Goal: Task Accomplishment & Management: Use online tool/utility

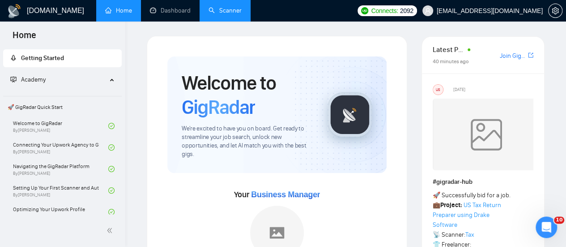
click at [212, 8] on link "Scanner" at bounding box center [225, 11] width 33 height 8
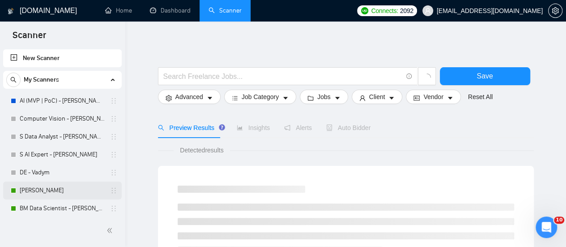
scroll to position [134, 0]
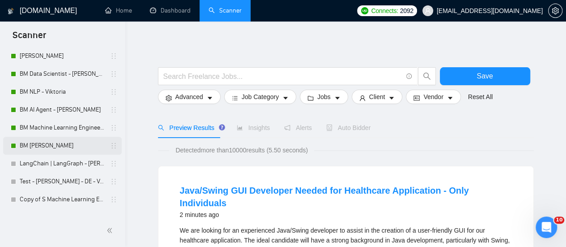
click at [70, 144] on link "BM [PERSON_NAME]" at bounding box center [62, 146] width 85 height 18
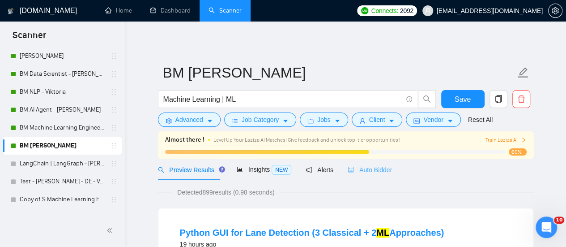
click at [350, 176] on div "Auto Bidder" at bounding box center [370, 169] width 44 height 21
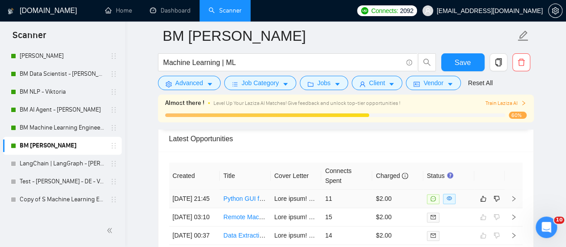
scroll to position [2238, 0]
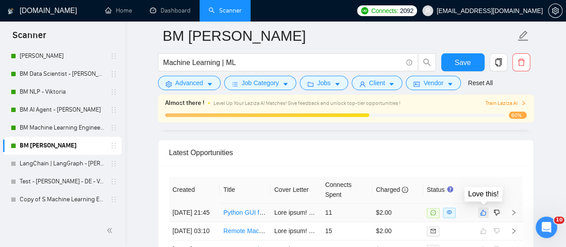
click at [480, 211] on icon "like" at bounding box center [483, 212] width 6 height 7
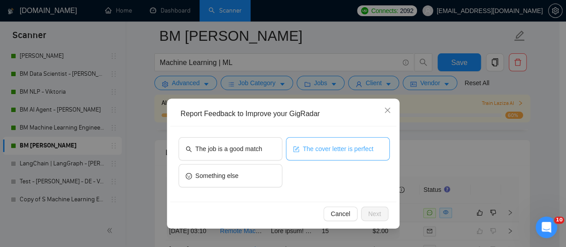
click at [317, 146] on span "The cover letter is perfect" at bounding box center [338, 149] width 71 height 10
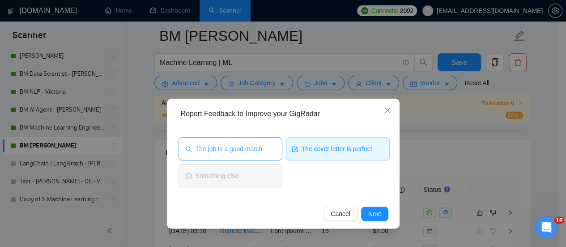
click at [248, 150] on span "The job is a good match" at bounding box center [229, 149] width 67 height 10
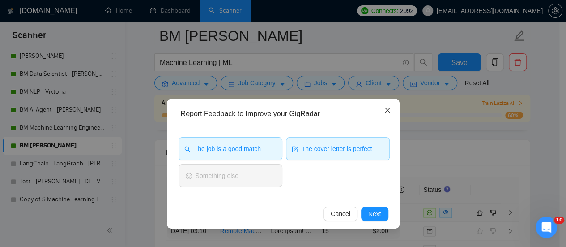
click at [389, 111] on icon "close" at bounding box center [387, 110] width 7 height 7
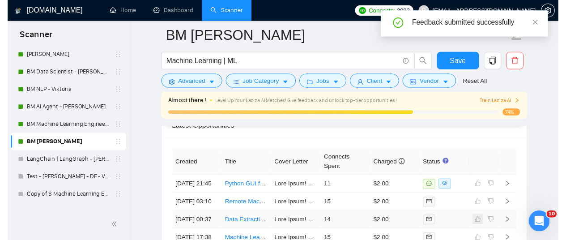
scroll to position [2257, 0]
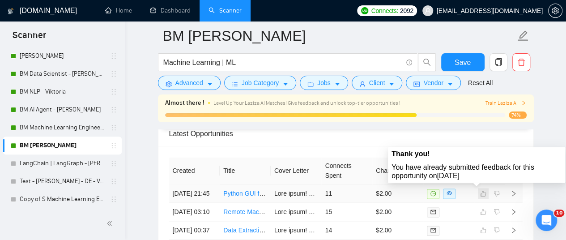
click at [484, 189] on span at bounding box center [483, 193] width 11 height 11
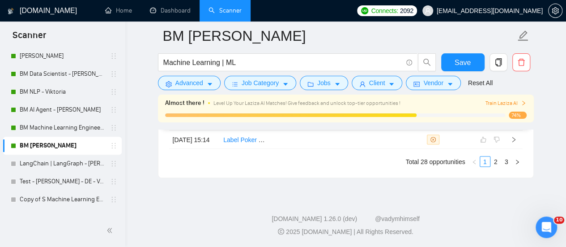
scroll to position [2556, 0]
click at [494, 163] on link "2" at bounding box center [496, 161] width 10 height 10
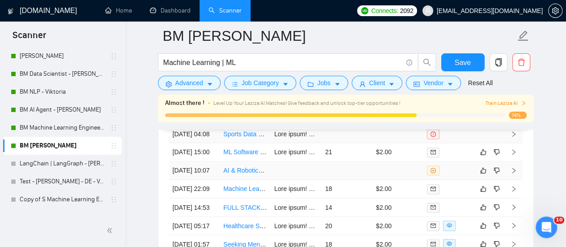
scroll to position [2332, 0]
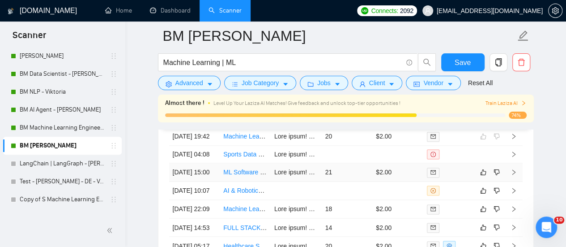
drag, startPoint x: 243, startPoint y: 198, endPoint x: 325, endPoint y: 188, distance: 83.4
click at [239, 175] on link "ML Software Engineer" at bounding box center [254, 171] width 62 height 7
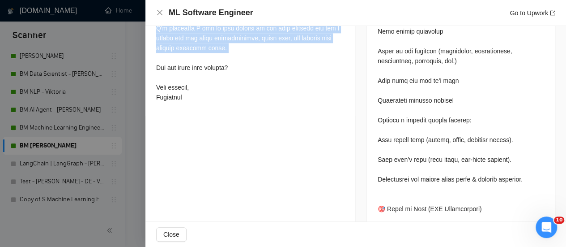
scroll to position [537, 0]
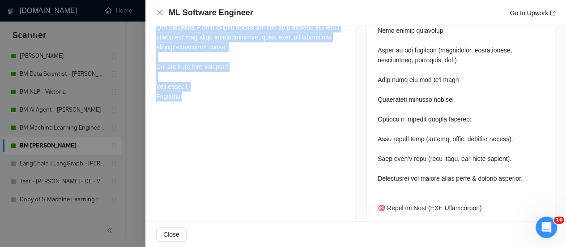
drag, startPoint x: 151, startPoint y: 81, endPoint x: 239, endPoint y: 120, distance: 96.2
copy div "Best match! Hi, I am ML Engineer with 3+ years of commercial experience in mach…"
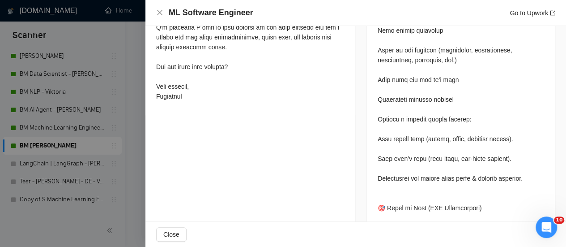
click at [101, 94] on div at bounding box center [283, 123] width 566 height 247
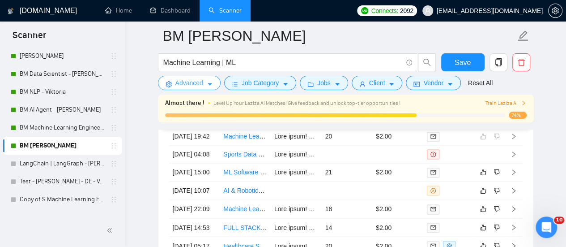
click at [194, 85] on span "Advanced" at bounding box center [189, 83] width 28 height 10
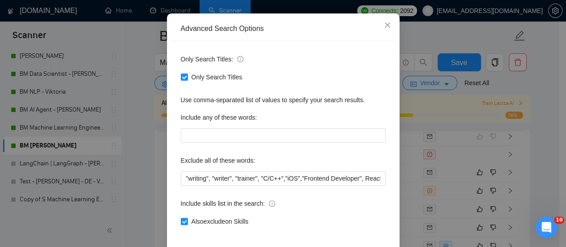
scroll to position [125, 0]
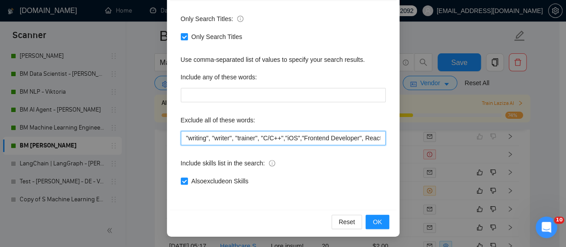
click at [302, 141] on input ""writing", "writer", "trainer", "C/C++","iOS","Frontend Developer", React*, Typ…" at bounding box center [283, 138] width 205 height 14
click at [349, 137] on input ""writing", "writer", "trainer", "C/C++","iOS","Frontend Developer", React*, Typ…" at bounding box center [283, 138] width 205 height 14
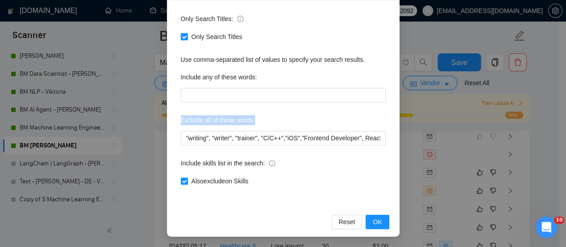
drag, startPoint x: 176, startPoint y: 117, endPoint x: 250, endPoint y: 116, distance: 74.3
click at [250, 116] on div "Only Search Titles: Only Search Titles Use comma-separated list of values to sp…" at bounding box center [283, 105] width 226 height 209
copy label "Exclude all of these words:"
click at [373, 218] on span "OK" at bounding box center [377, 222] width 9 height 10
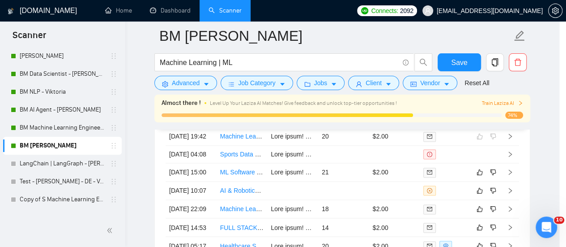
scroll to position [81, 0]
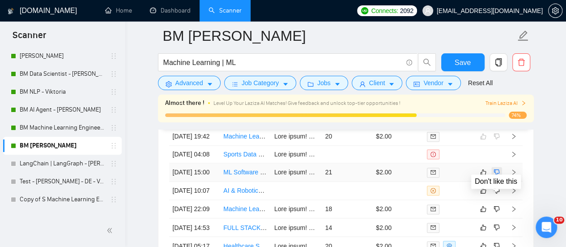
click at [495, 175] on icon "dislike" at bounding box center [497, 172] width 6 height 6
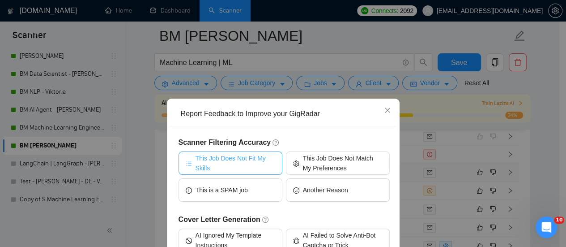
scroll to position [45, 0]
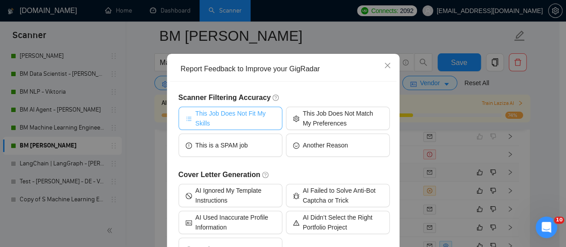
click at [235, 120] on span "This Job Does Not Fit My Skills" at bounding box center [236, 118] width 80 height 20
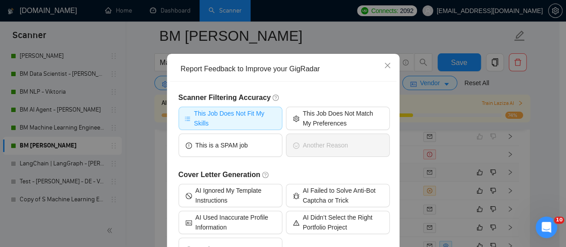
scroll to position [90, 0]
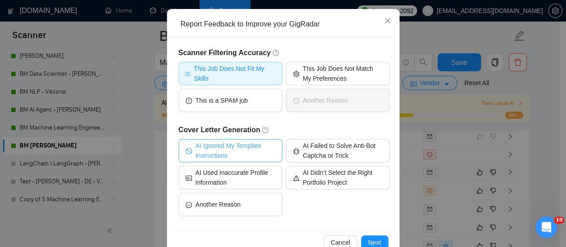
click at [221, 155] on span "AI Ignored My Template Instructions" at bounding box center [236, 151] width 80 height 20
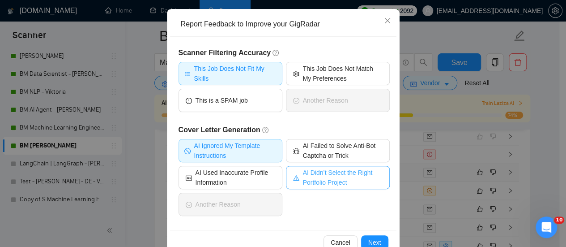
drag, startPoint x: 323, startPoint y: 181, endPoint x: 334, endPoint y: 126, distance: 56.2
click at [334, 126] on div "Cover Letter Generation AI Ignored My Template Instructions AI Failed to Solve …" at bounding box center [284, 171] width 211 height 95
click at [334, 126] on h5 "Cover Letter Generation" at bounding box center [284, 129] width 211 height 11
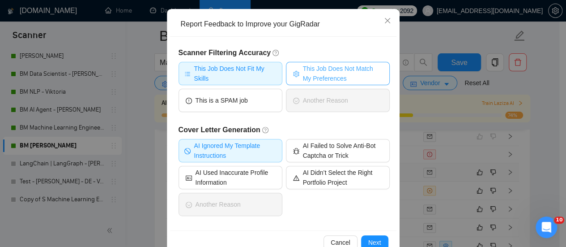
click at [308, 78] on span "This Job Does Not Match My Preferences" at bounding box center [343, 74] width 80 height 20
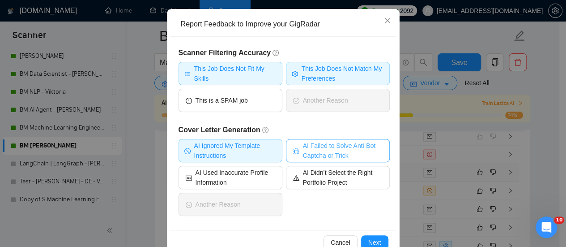
scroll to position [110, 0]
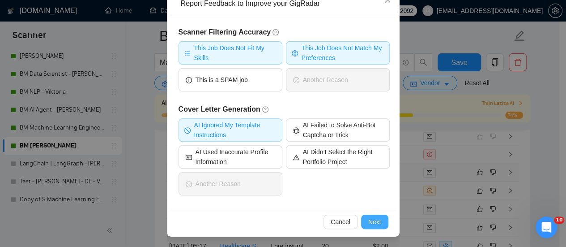
click at [373, 222] on span "Next" at bounding box center [374, 222] width 13 height 10
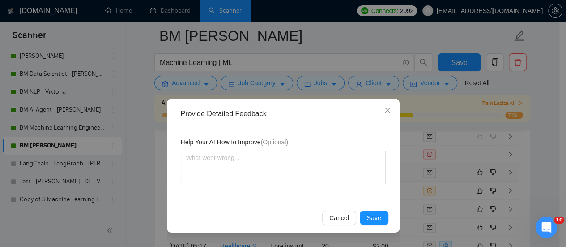
scroll to position [0, 0]
click at [281, 150] on div "Help Your AI How to Improve (Optional)" at bounding box center [283, 143] width 205 height 13
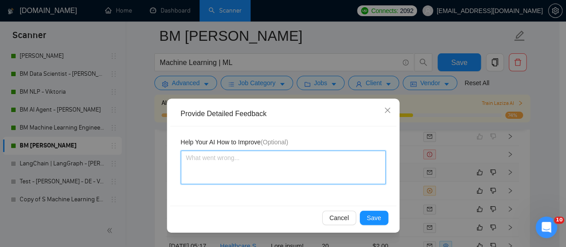
click at [274, 157] on textarea at bounding box center [283, 167] width 205 height 34
paste textarea "In the project description, there was excluded word "React" in the requirements…"
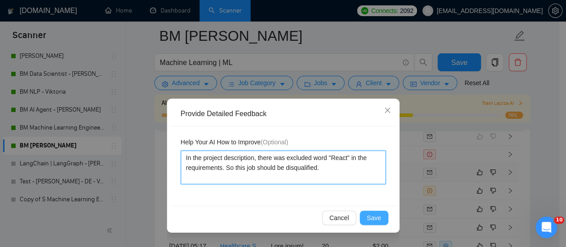
type textarea "In the project description, there was excluded word "React" in the requirements…"
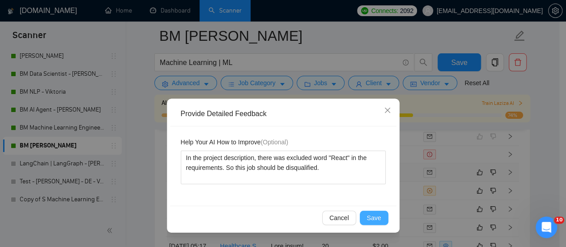
click at [380, 221] on span "Save" at bounding box center [374, 218] width 14 height 10
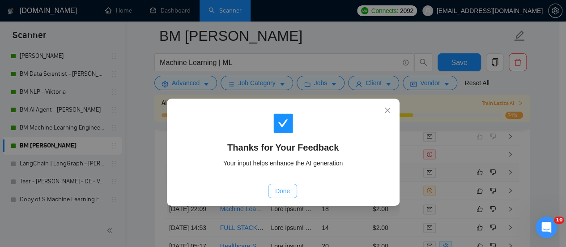
click at [281, 192] on span "Done" at bounding box center [282, 191] width 15 height 10
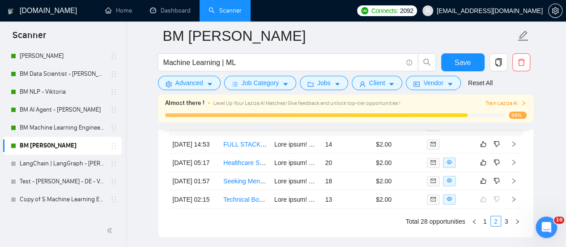
scroll to position [2377, 0]
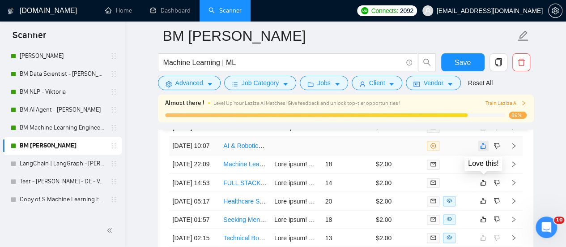
click at [485, 149] on icon "like" at bounding box center [483, 145] width 6 height 7
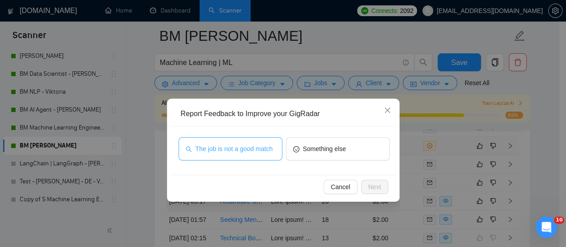
click at [257, 149] on span "The job is not a good match" at bounding box center [234, 149] width 77 height 10
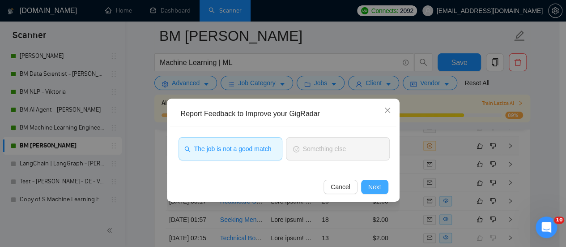
click at [373, 187] on span "Next" at bounding box center [374, 187] width 13 height 10
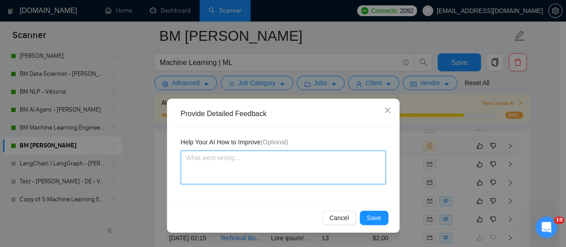
drag, startPoint x: 325, startPoint y: 158, endPoint x: 298, endPoint y: 159, distance: 26.9
click at [324, 157] on textarea at bounding box center [283, 167] width 205 height 34
click at [223, 168] on textarea at bounding box center [283, 167] width 205 height 34
paste textarea ""Proficiency in Robotics Operating System (ROS)" was in the job description, so…"
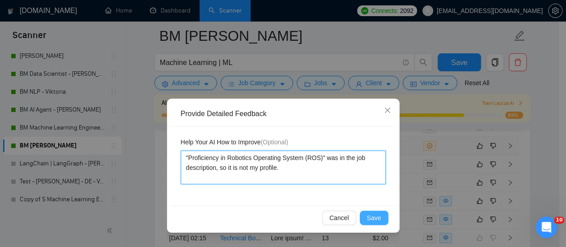
type textarea ""Proficiency in Robotics Operating System (ROS)" was in the job description, so…"
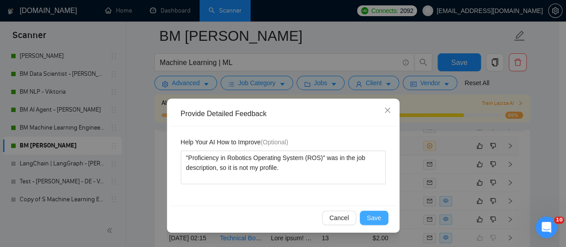
click at [379, 218] on span "Save" at bounding box center [374, 218] width 14 height 10
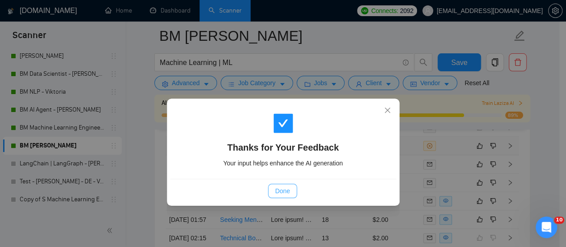
click at [278, 193] on span "Done" at bounding box center [282, 191] width 15 height 10
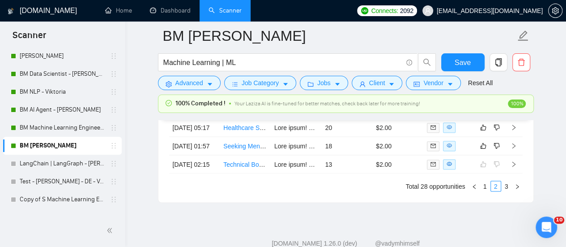
scroll to position [2547, 0]
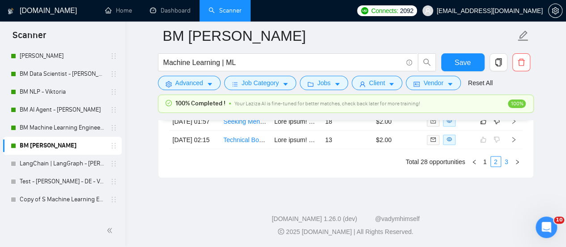
click at [505, 162] on link "3" at bounding box center [507, 161] width 10 height 10
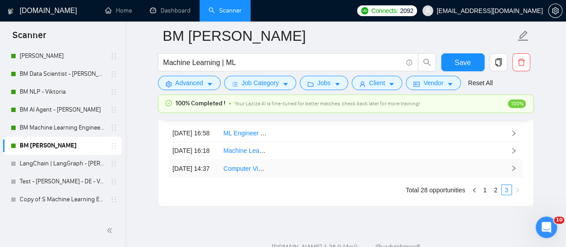
scroll to position [2457, 0]
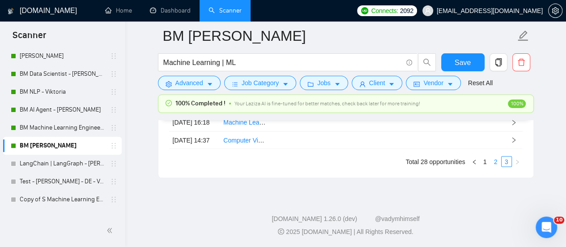
click at [492, 166] on link "2" at bounding box center [496, 161] width 10 height 10
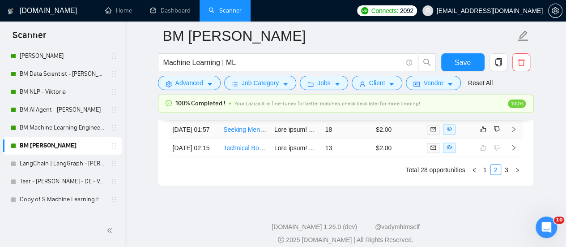
click at [256, 132] on link "Seeking Mentor in Machine Learning, Data Science & AI Agents (Microsoft Stack F…" at bounding box center [349, 128] width 252 height 7
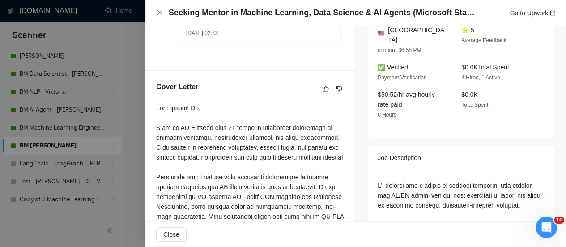
scroll to position [269, 0]
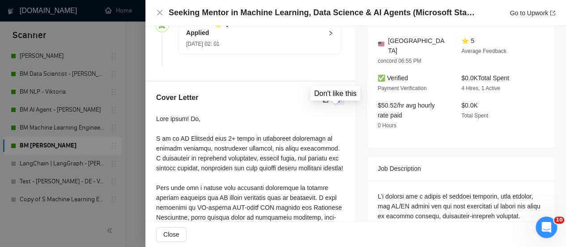
click at [336, 103] on icon "dislike" at bounding box center [339, 99] width 6 height 7
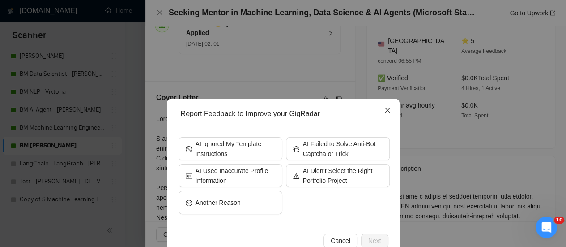
click at [384, 112] on icon "close" at bounding box center [387, 110] width 7 height 7
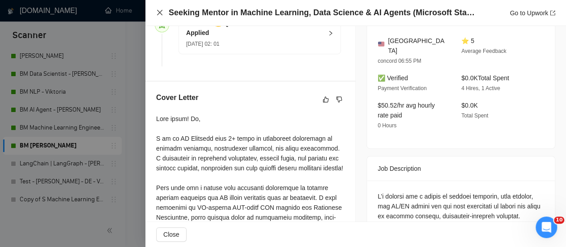
drag, startPoint x: 158, startPoint y: 12, endPoint x: 135, endPoint y: 39, distance: 35.2
click at [158, 11] on icon "close" at bounding box center [159, 12] width 7 height 7
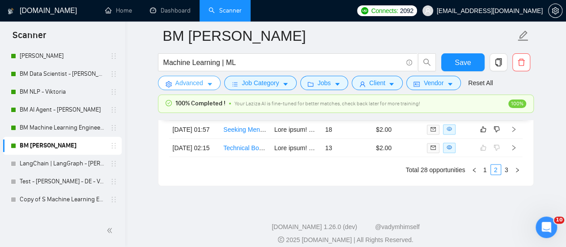
click at [192, 85] on span "Advanced" at bounding box center [189, 83] width 28 height 10
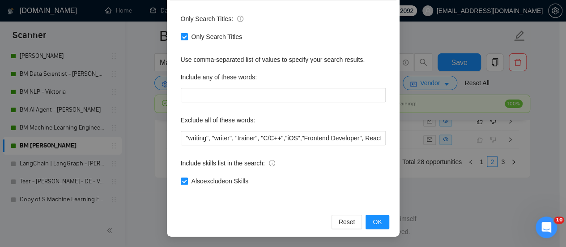
scroll to position [2547, 0]
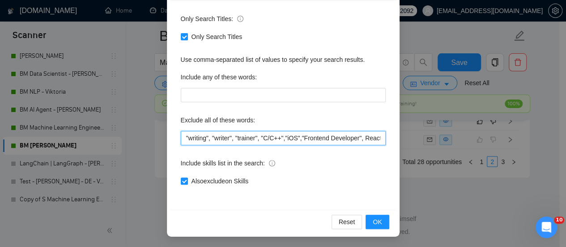
click at [190, 140] on input ""writing", "writer", "trainer", "C/C++","iOS","Frontend Developer", React*, Typ…" at bounding box center [283, 138] width 205 height 14
click at [183, 138] on input ""writing", "writer", "trainer", "C/C++","iOS","Frontend Developer", React*, Typ…" at bounding box center [283, 138] width 205 height 14
paste input "Mentor"
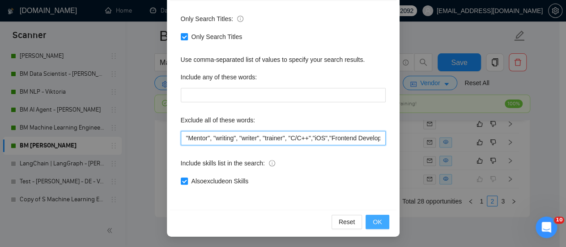
type input ""Mentor", "writing", "writer", "trainer", "C/C++","iOS","Frontend Developer", R…"
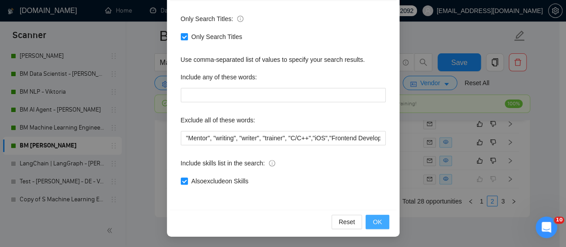
click at [375, 221] on span "OK" at bounding box center [377, 222] width 9 height 10
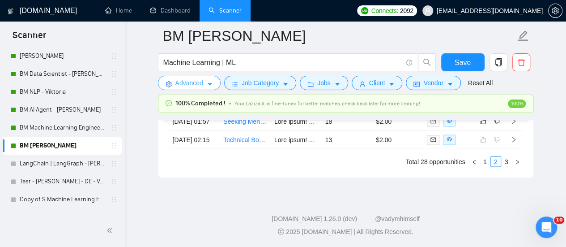
scroll to position [2457, 0]
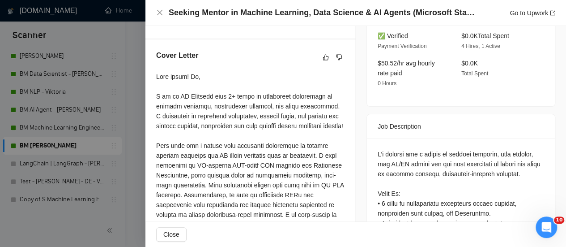
scroll to position [269, 0]
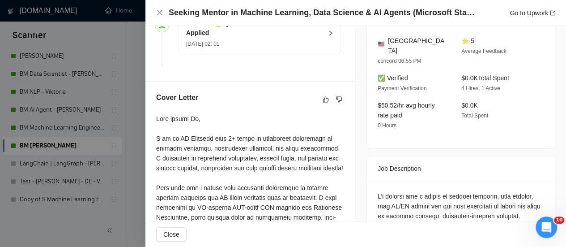
click at [336, 103] on icon "dislike" at bounding box center [339, 99] width 6 height 7
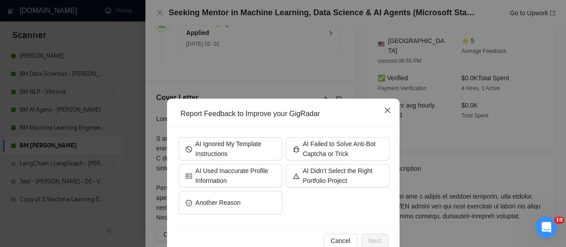
click at [384, 107] on icon "close" at bounding box center [387, 110] width 7 height 7
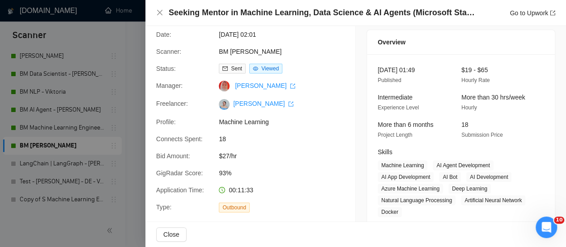
scroll to position [0, 0]
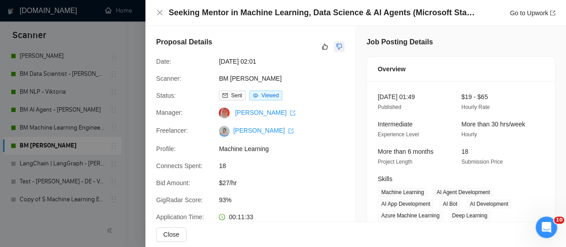
click at [336, 48] on icon "dislike" at bounding box center [339, 46] width 6 height 7
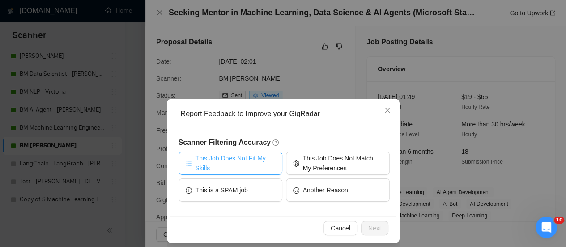
click at [224, 163] on span "This Job Does Not Fit My Skills" at bounding box center [236, 163] width 80 height 20
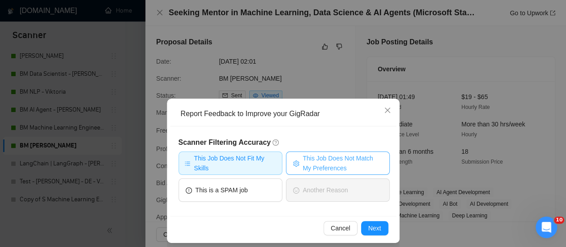
click at [334, 166] on span "This Job Does Not Match My Preferences" at bounding box center [343, 163] width 80 height 20
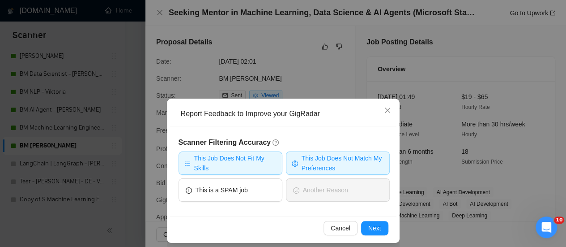
click at [217, 165] on span "This Job Does Not Fit My Skills" at bounding box center [235, 163] width 82 height 20
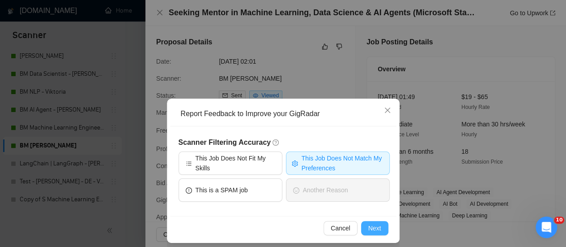
click at [378, 225] on button "Next" at bounding box center [374, 228] width 27 height 14
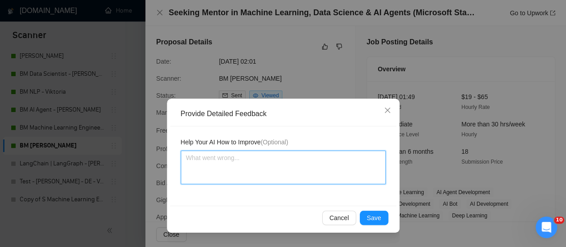
click at [261, 159] on textarea at bounding box center [283, 167] width 205 height 34
paste textarea "Mentor"
type textarea "Mentor"
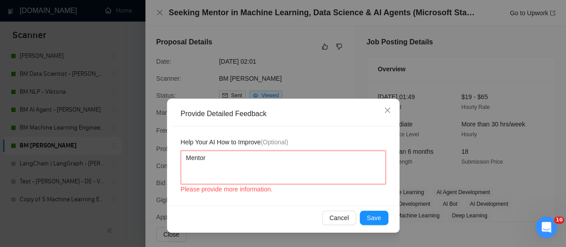
click at [185, 156] on textarea "Mentor" at bounding box center [283, 167] width 205 height 34
type textarea "ЕMentor"
type textarea "ЕрMentor"
type textarea "ЕруMentor"
type textarea "[PERSON_NAME]"
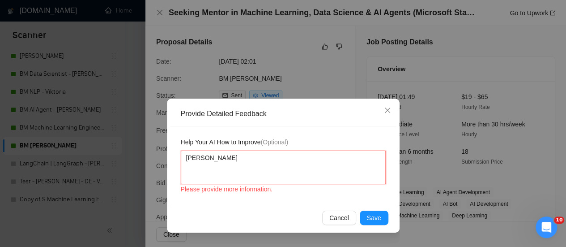
type textarea "Еру сMentor"
type textarea "Еру сдMentor"
type textarea "[PERSON_NAME]"
type textarea "Еру сдшуMentor"
type textarea "Еру сдшутMentor"
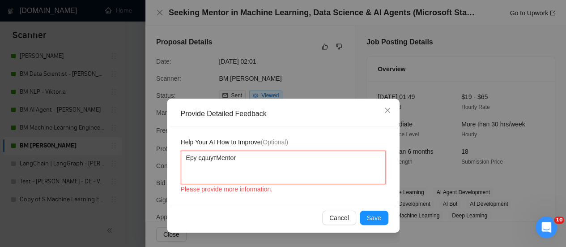
type textarea "Еру сдшутеMentor"
type textarea "Еру сдшутMentor"
type textarea "Еру сдшуMentor"
type textarea "[PERSON_NAME]"
type textarea "Еру сдMentor"
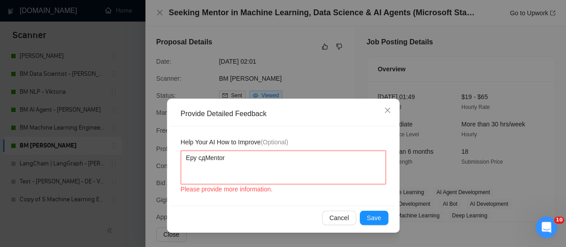
type textarea "Еру сMentor"
type textarea "[PERSON_NAME]"
type textarea "ЕруMentor"
type textarea "ЕрMentor"
type textarea "ЕMentor"
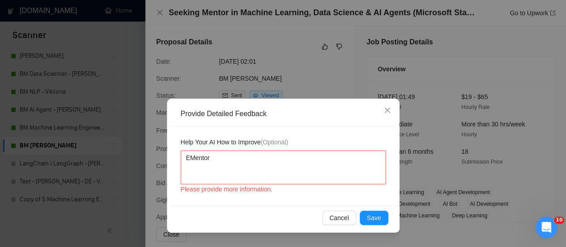
type textarea "Mentor"
type textarea "TMentor"
type textarea "ThMentor"
type textarea "TheMentor"
type textarea "The Mentor"
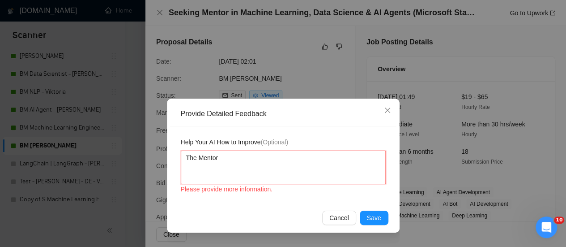
type textarea "The cMentor"
type textarea "The clMentor"
type textarea "The cliMentor"
type textarea "The clieMentor"
type textarea "The clienMentor"
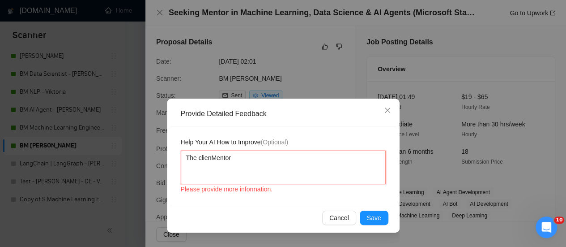
type textarea "The clientMentor"
type textarea "The client Mentor"
type textarea "The client lMentor"
type textarea "The client loMentor"
type textarea "The client looMentor"
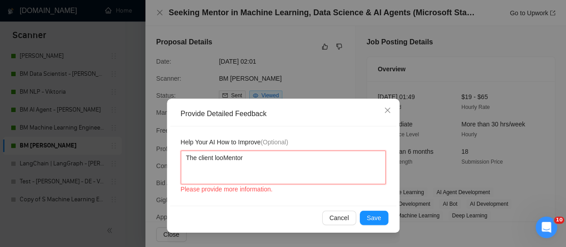
type textarea "The client lookMentor"
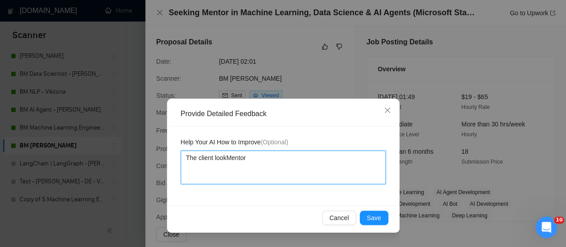
type textarea "The client lookiMentor"
type textarea "The client lookinMentor"
type textarea "The client lookingMentor"
type textarea "The client looking Mentor"
type textarea "The client looking fMentor"
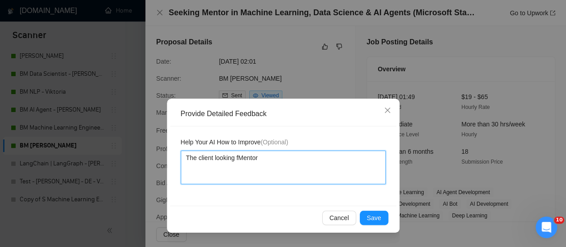
type textarea "The client looking foMentor"
type textarea "The client looking forMentor"
type textarea "The client looking for Mentor"
drag, startPoint x: 301, startPoint y: 160, endPoint x: 292, endPoint y: 162, distance: 9.2
click at [302, 163] on textarea "The client looking for Mentor" at bounding box center [283, 167] width 205 height 34
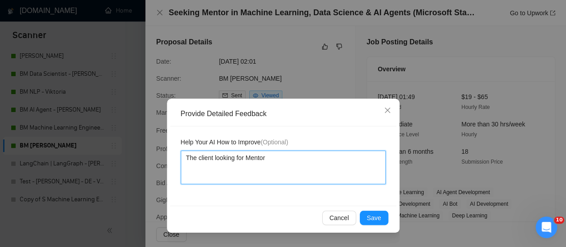
type textarea "The client looking for Mentor,"
type textarea "The client looking for Mentor, n"
type textarea "The client looking for Mentor, no"
type textarea "The client looking for Mentor, not"
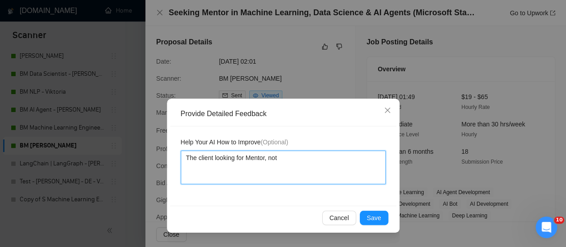
type textarea "The client looking for Mentor, not"
type textarea "The client looking for Mentor, not M"
type textarea "The client looking for Mentor, not ML"
type textarea "The client looking for Mentor, not ML E"
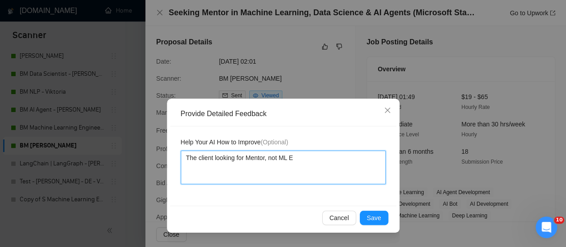
type textarea "The client looking for Mentor, not ML Ex"
type textarea "The client looking for Mentor, not ML Exp"
type textarea "The client looking for Mentor, not ML Expe"
type textarea "The client looking for Mentor, not ML Exp"
type textarea "The client looking for Mentor, not ML Ex"
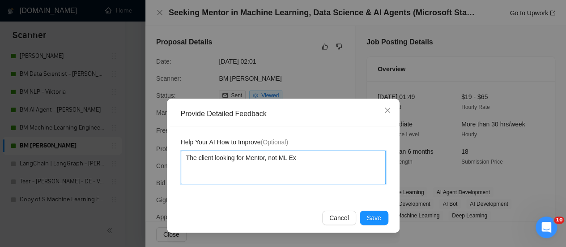
type textarea "The client looking for Mentor, not ML E"
type textarea "The client looking for Mentor, not ML"
type textarea "The client looking for Mentor, not ML S"
type textarea "The client looking for Mentor, not ML Sp"
type textarea "The client looking for Mentor, not ML Spe"
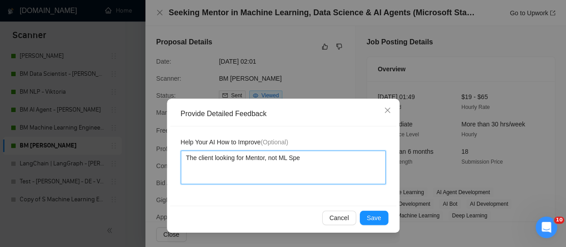
type textarea "The client looking for Mentor, not ML Spec"
type textarea "The client looking for Mentor, not ML Speci"
type textarea "The client looking for Mentor, not [PERSON_NAME]"
type textarea "The client looking for Mentor, not ML Special"
type textarea "The client looking for Mentor, not ML Speciali"
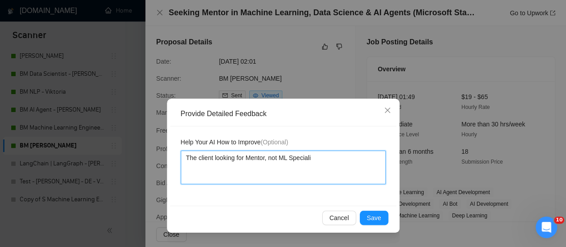
type textarea "The client looking for Mentor, not ML Specialis"
type textarea "The client looking for Mentor, not ML Specialist"
type textarea "The client looking for Mentor, not ML Specialist."
click at [326, 158] on textarea "The client looking for Mentor, not ML Specialist." at bounding box center [283, 167] width 205 height 34
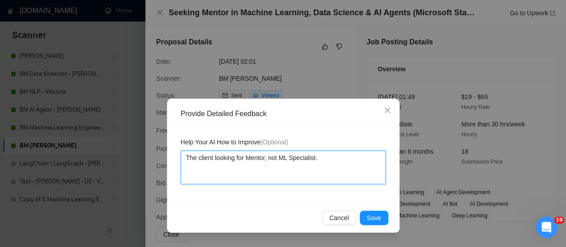
type textarea "The client looking for Mentor, not ML Specialist. I"
type textarea "The client looking for Mentor, not ML Specialist. I w"
type textarea "The client looking for Mentor, not ML Specialist. I wr"
type textarea "The client looking for Mentor, not ML Specialist. I wro"
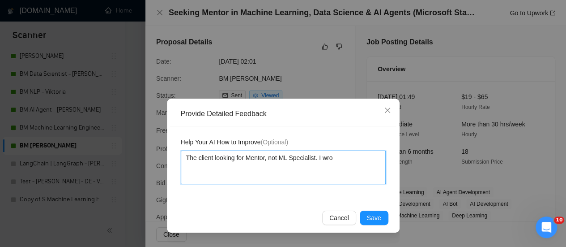
type textarea "The client looking for Mentor, not ML Specialist. I wrot"
type textarea "The client looking for Mentor, not ML Specialist. I wrote"
type textarea "The client looking for Mentor, not ML Specialist. I wrote t"
type textarea "The client looking for Mentor, not ML Specialist. I wrote th"
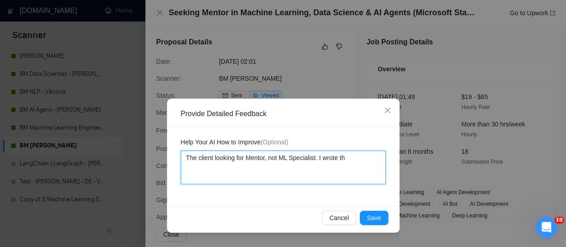
type textarea "The client looking for Mentor, not ML Specialist. I wrote thi"
type textarea "The client looking for Mentor, not ML Specialist. I wrote this"
type textarea "The client looking for Mentor, not ML Specialist. I wrote this w"
type textarea "The client looking for Mentor, not ML Specialist. I wrote this wo"
type textarea "The client looking for Mentor, not ML Specialist. I wrote this wor"
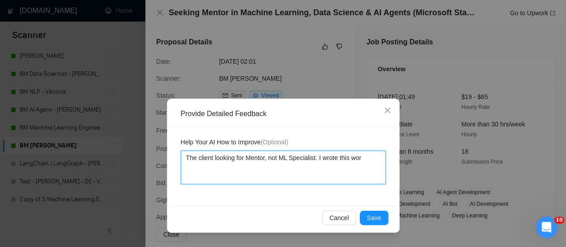
type textarea "The client looking for Mentor, not ML Specialist. I wrote this word"
type textarea "The client looking for Mentor, not ML Specialist. I wrote this word t"
type textarea "The client looking for Mentor, not ML Specialist. I wrote this word to"
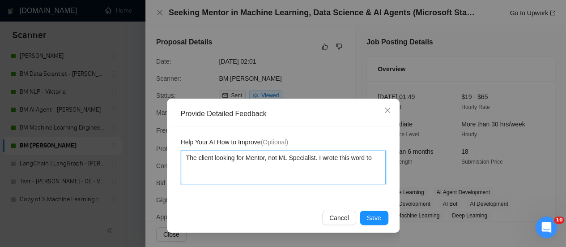
type textarea "The client looking for Mentor, not ML Specialist. I wrote this word to e"
type textarea "The client looking for Mentor, not ML Specialist. I wrote this word to ex"
type textarea "The client looking for Mentor, not ML Specialist. I wrote this word to exc"
type textarea "The client looking for Mentor, not ML Specialist. I wrote this word to excl"
click at [246, 158] on textarea "The client looking for Mentor, not ML Specialist. I wrote this word to excluded." at bounding box center [283, 167] width 205 height 34
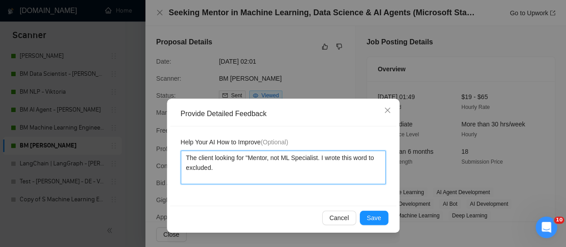
click at [269, 158] on textarea "The client looking for "Mentor, not ML Specialist. I wrote this word to exclude…" at bounding box center [283, 167] width 205 height 34
drag, startPoint x: 292, startPoint y: 164, endPoint x: 296, endPoint y: 159, distance: 6.4
click at [292, 163] on textarea "The client looking for "Mentor", not ML Specialist. I wrote this word to exclud…" at bounding box center [283, 167] width 205 height 34
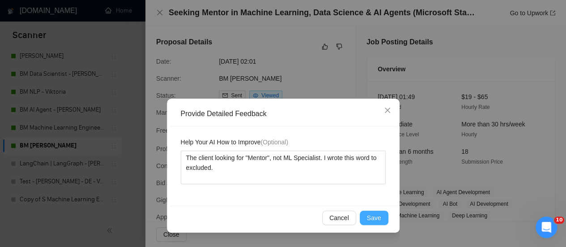
click at [382, 217] on button "Save" at bounding box center [374, 217] width 29 height 14
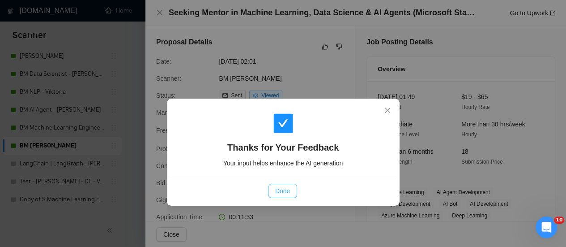
drag, startPoint x: 290, startPoint y: 188, endPoint x: 295, endPoint y: 183, distance: 6.3
click at [290, 188] on button "Done" at bounding box center [282, 191] width 29 height 14
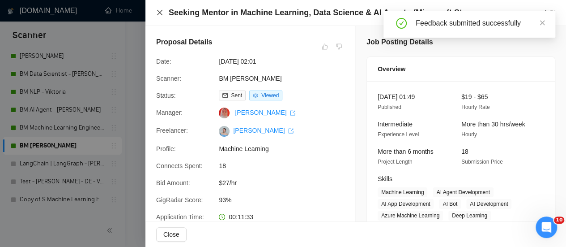
click at [159, 11] on icon "close" at bounding box center [159, 12] width 7 height 7
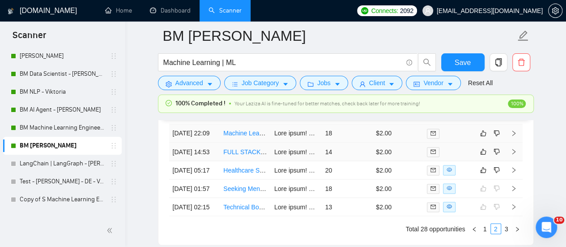
scroll to position [2412, 0]
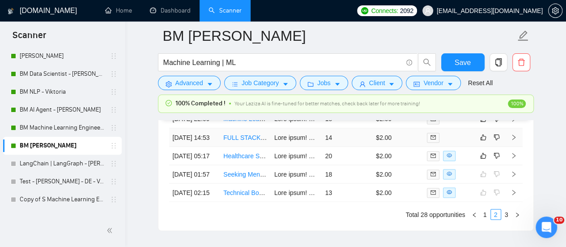
click at [258, 141] on link "FULL STACKWORK ON THE BACKEND and ML" at bounding box center [291, 136] width 137 height 7
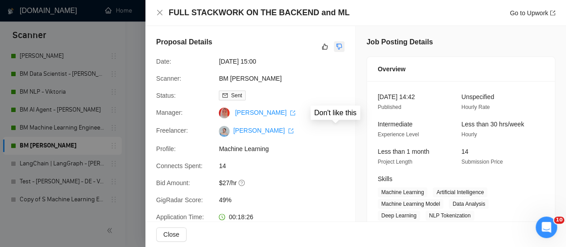
click at [338, 44] on icon "dislike" at bounding box center [340, 47] width 6 height 6
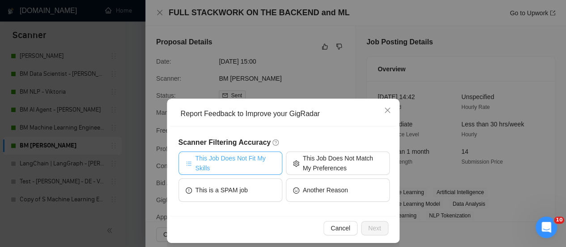
click at [244, 162] on span "This Job Does Not Fit My Skills" at bounding box center [236, 163] width 80 height 20
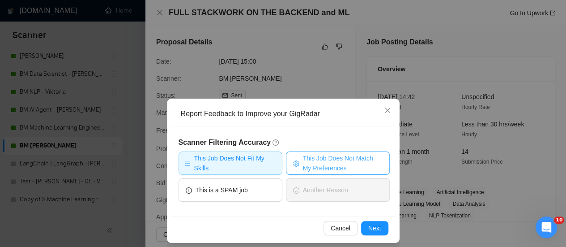
click at [327, 166] on span "This Job Does Not Match My Preferences" at bounding box center [343, 163] width 80 height 20
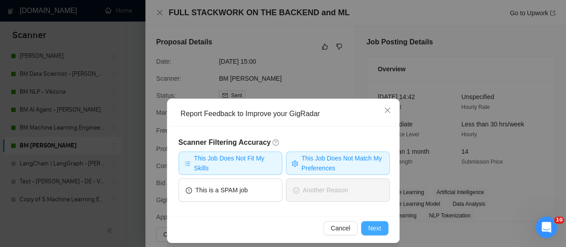
click at [374, 227] on span "Next" at bounding box center [374, 228] width 13 height 10
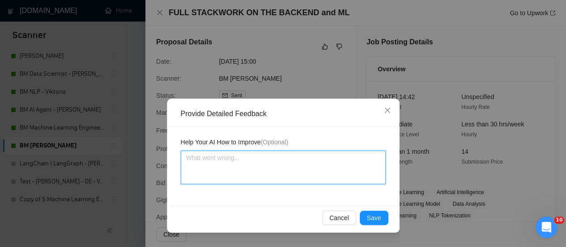
click at [245, 155] on textarea at bounding box center [283, 167] width 205 height 34
paste textarea "FULL STACKWORK ON THE BACKEND"
click at [181, 163] on textarea "FULL STACKWORK ON THE BACKEND"" at bounding box center [283, 167] width 205 height 34
click at [307, 163] on textarea ""FULL STACKWORK ON THE BACKEND"" at bounding box center [283, 167] width 205 height 34
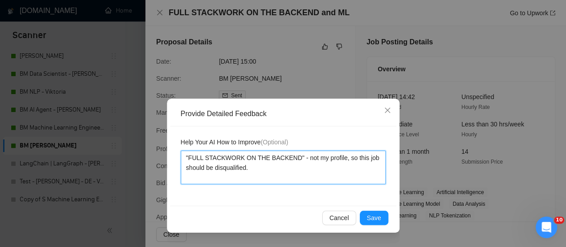
drag, startPoint x: 252, startPoint y: 171, endPoint x: 166, endPoint y: 148, distance: 87.9
click at [167, 148] on div "Provide Detailed Feedback Help Your AI How to Improve (Optional) "FULL STACKWOR…" at bounding box center [283, 165] width 233 height 134
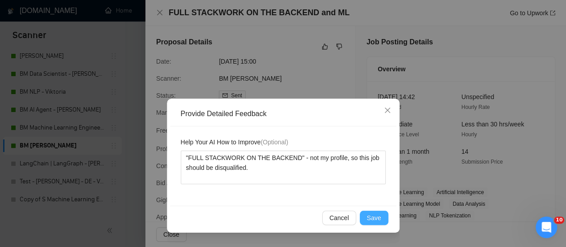
click at [373, 215] on span "Save" at bounding box center [374, 218] width 14 height 10
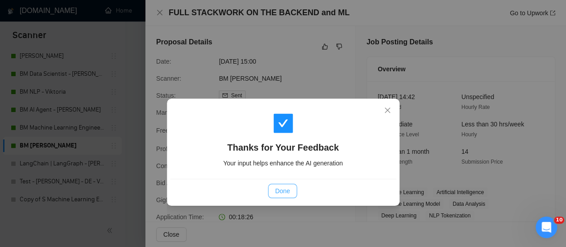
click at [277, 192] on span "Done" at bounding box center [282, 191] width 15 height 10
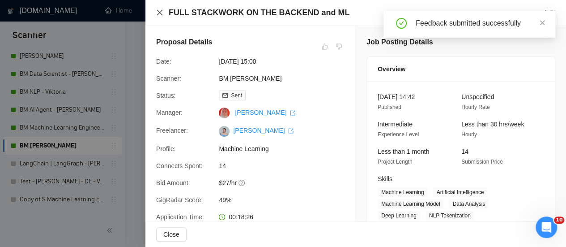
drag, startPoint x: 160, startPoint y: 9, endPoint x: 24, endPoint y: 88, distance: 157.6
click at [160, 9] on icon "close" at bounding box center [159, 12] width 7 height 7
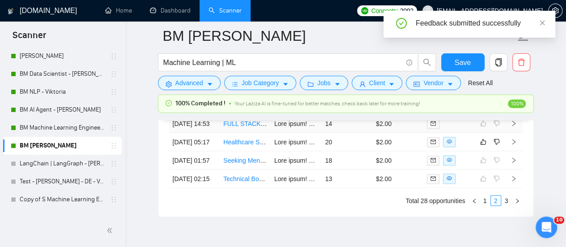
scroll to position [2412, 0]
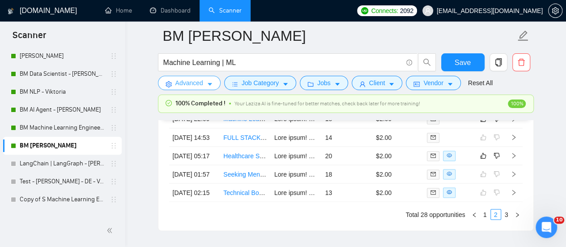
click at [200, 82] on span "Advanced" at bounding box center [189, 83] width 28 height 10
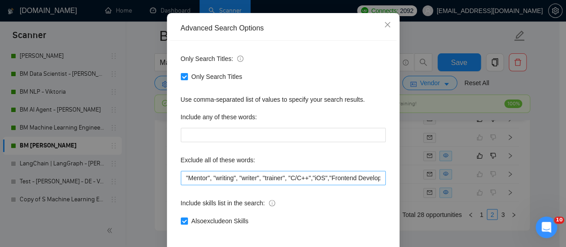
scroll to position [125, 0]
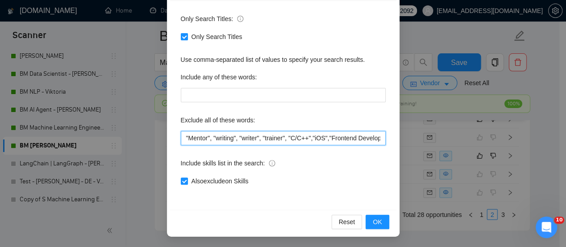
click at [182, 138] on input ""Mentor", "writing", "writer", "trainer", "C/C++","iOS","Frontend Developer", R…" at bounding box center [283, 138] width 205 height 14
click at [206, 138] on input "Fullstack, "Mentor", "writing", "writer", "trainer", "C/C++","iOS","Frontend De…" at bounding box center [283, 138] width 205 height 14
click at [183, 136] on input "Fullstack, "Mentor", "writing", "writer", "trainer", "C/C++","iOS","Frontend De…" at bounding box center [283, 138] width 205 height 14
click at [209, 135] on input ""Fullstack, "Mentor", "writing", "writer", "trainer", "C/C++","iOS","Frontend D…" at bounding box center [283, 138] width 205 height 14
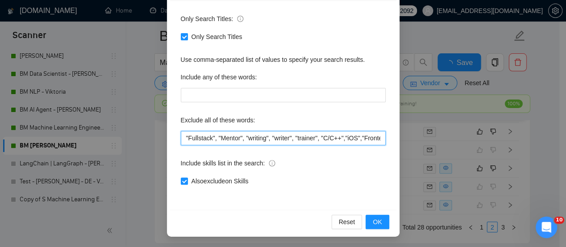
scroll to position [2412, 0]
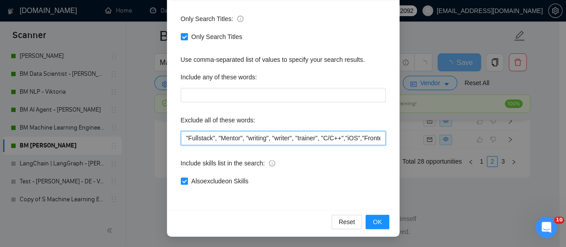
drag, startPoint x: 211, startPoint y: 137, endPoint x: 171, endPoint y: 141, distance: 40.5
click at [171, 141] on div "Only Search Titles: Only Search Titles Use comma-separated list of values to sp…" at bounding box center [283, 105] width 226 height 209
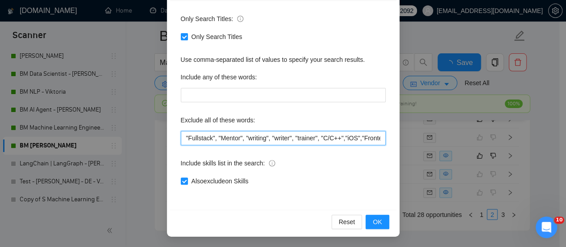
click at [181, 139] on input ""Fullstack", "Mentor", "writing", "writer", "trainer", "C/C++","iOS","Frontend …" at bounding box center [283, 138] width 205 height 14
paste input ""Fullstack","
click at [192, 137] on input ""Fullstack", "Fullstack", "Mentor", "writing", "writer", "trainer", "C/C++","iO…" at bounding box center [283, 138] width 205 height 14
click at [195, 137] on input ""Fullstack", "Fullstack", "Mentor", "writing", "writer", "trainer", "C/C++","iO…" at bounding box center [283, 138] width 205 height 14
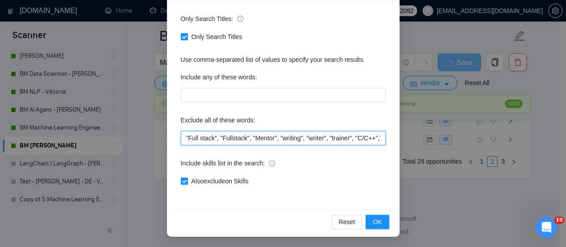
drag, startPoint x: 213, startPoint y: 138, endPoint x: 172, endPoint y: 137, distance: 41.7
click at [172, 137] on div "Only Search Titles: Only Search Titles Use comma-separated list of values to sp…" at bounding box center [283, 105] width 226 height 209
click at [181, 138] on input ""Full stack", "Fullstack", "Mentor", "writing", "writer", "trainer", "C/C++","i…" at bounding box center [283, 138] width 205 height 14
paste input ""Full stack","
drag, startPoint x: 209, startPoint y: 137, endPoint x: 186, endPoint y: 134, distance: 23.0
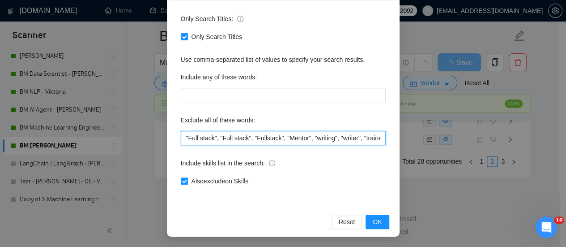
click at [186, 134] on input ""Full stack", "Full stack", "Fullstack", "Mentor", "writing", "writer", "traine…" at bounding box center [283, 138] width 205 height 14
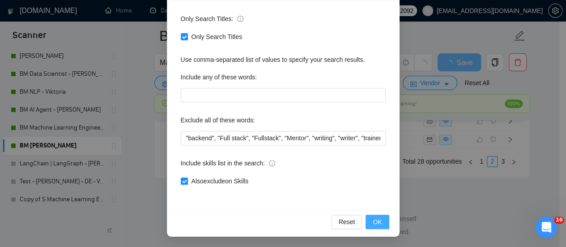
click at [373, 222] on span "OK" at bounding box center [377, 222] width 9 height 10
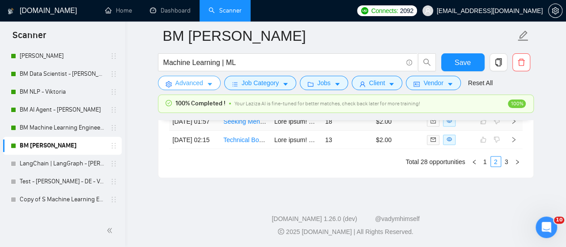
scroll to position [2368, 0]
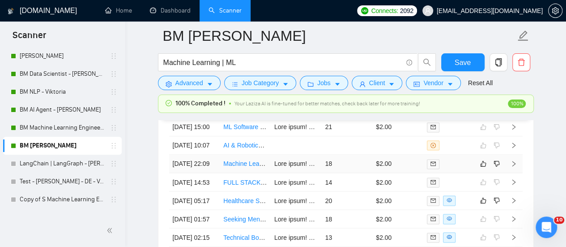
click at [233, 173] on td "Machine Learning Engineer" at bounding box center [245, 163] width 51 height 18
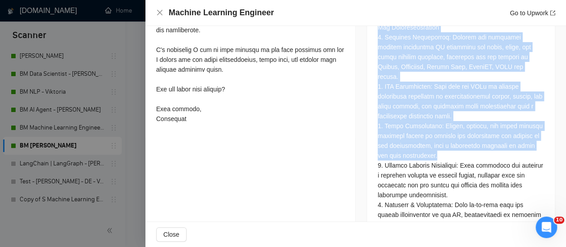
scroll to position [516, 0]
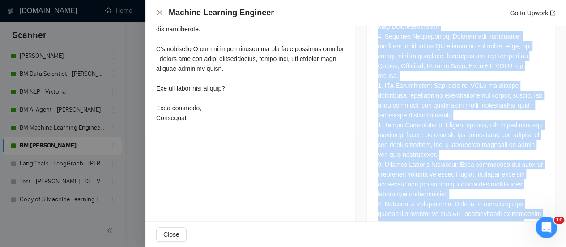
drag, startPoint x: 385, startPoint y: 129, endPoint x: 535, endPoint y: 196, distance: 164.3
click at [535, 196] on div at bounding box center [461, 82] width 188 height 320
copy div "Lo ips dolorsi ame c adipis elitsed doe temporin Utlaboreet DO / MA Aliquaen ad…"
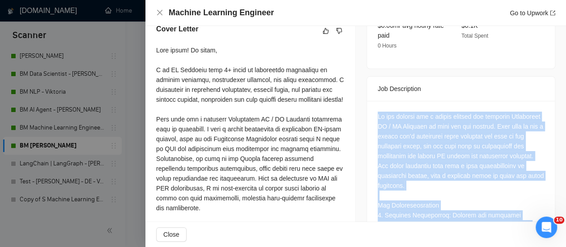
scroll to position [337, 0]
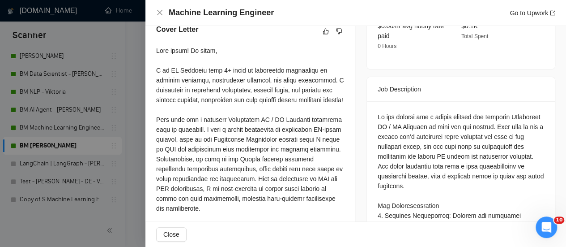
click at [298, 161] on div at bounding box center [250, 174] width 188 height 256
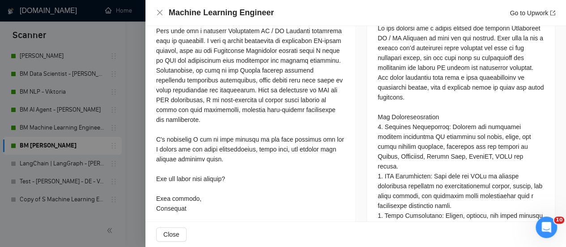
scroll to position [426, 0]
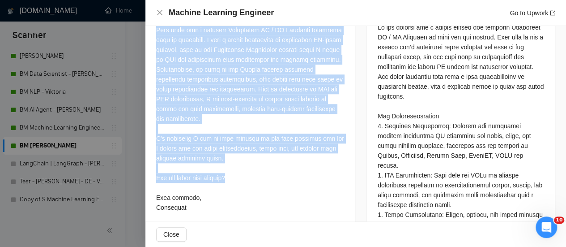
drag, startPoint x: 213, startPoint y: 189, endPoint x: 152, endPoint y: 46, distance: 155.6
click at [152, 46] on div "Cover Letter" at bounding box center [250, 75] width 210 height 303
copy div "Your need for a creative Generative AI / ML Engineer resonates with my expertis…"
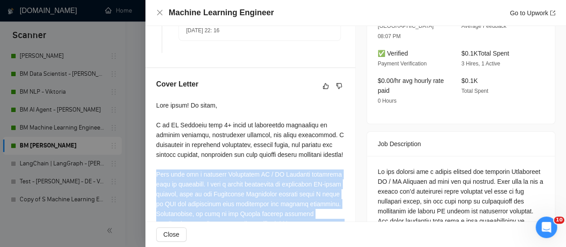
scroll to position [202, 0]
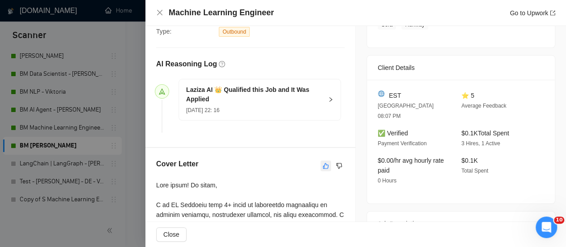
click at [320, 171] on button "button" at bounding box center [325, 165] width 11 height 11
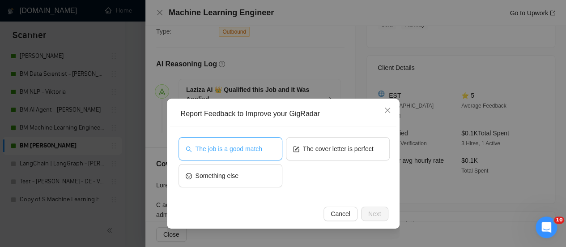
click at [260, 155] on button "The job is a good match" at bounding box center [231, 148] width 104 height 23
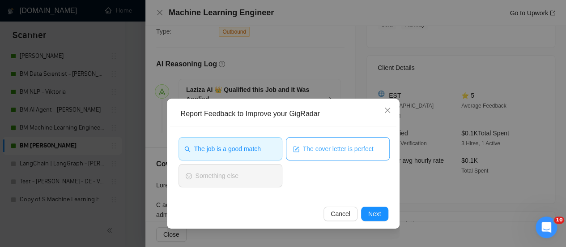
click at [313, 146] on span "The cover letter is perfect" at bounding box center [338, 149] width 71 height 10
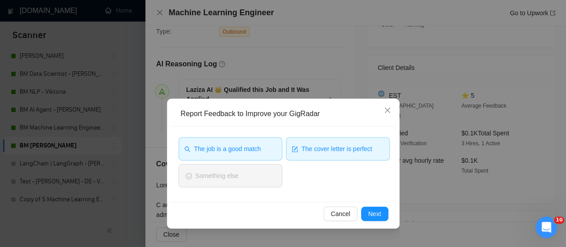
click at [395, 216] on div "Report Feedback to Improve your GigRadar The job is a good match The cover lett…" at bounding box center [283, 163] width 233 height 130
click at [378, 218] on span "Next" at bounding box center [374, 214] width 13 height 10
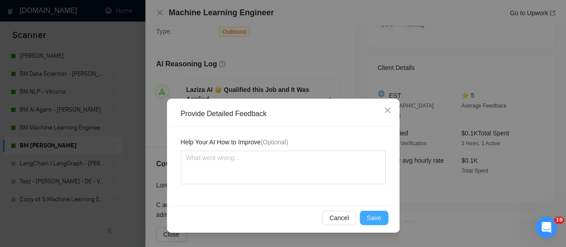
click at [372, 220] on span "Save" at bounding box center [374, 218] width 14 height 10
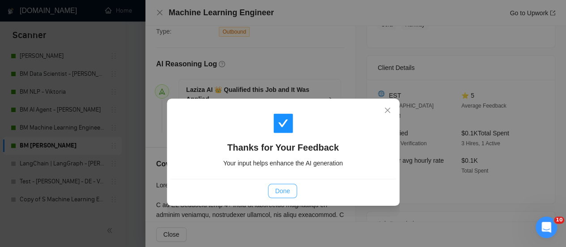
click at [279, 184] on button "Done" at bounding box center [282, 191] width 29 height 14
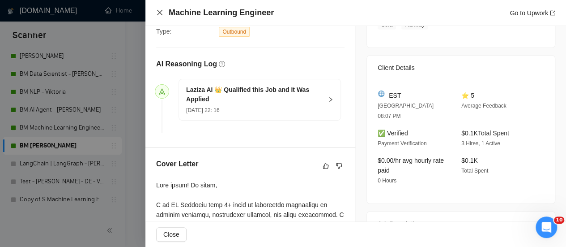
click at [159, 10] on icon "close" at bounding box center [159, 12] width 7 height 7
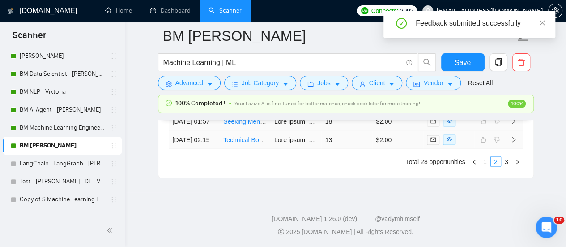
scroll to position [2502, 0]
click at [255, 106] on link "Healthcare SaaS Fintech Machine Learning Engineer Needed" at bounding box center [309, 102] width 172 height 7
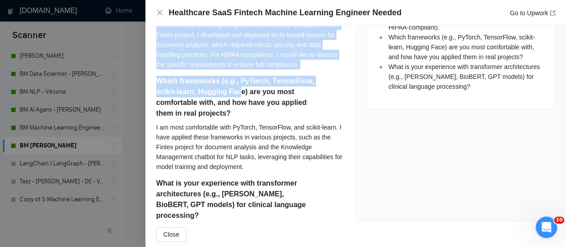
scroll to position [739, 0]
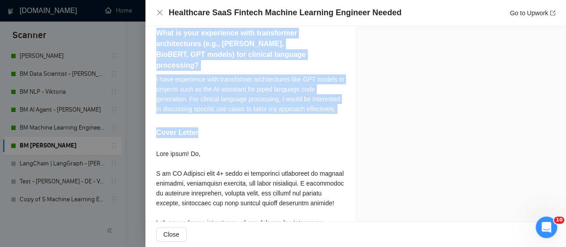
drag, startPoint x: 155, startPoint y: 37, endPoint x: 260, endPoint y: 126, distance: 137.9
click at [260, 126] on div "Can you describe your experience building NLP models for unstructured clinical …" at bounding box center [250, 35] width 210 height 848
copy div "Can you describe your experience building NLP models for unstructured clinical …"
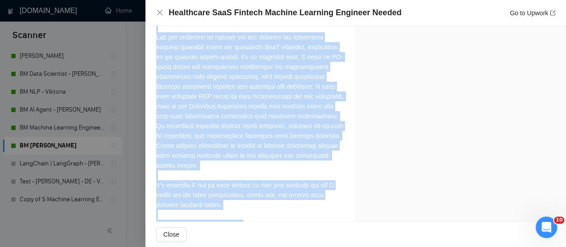
scroll to position [923, 0]
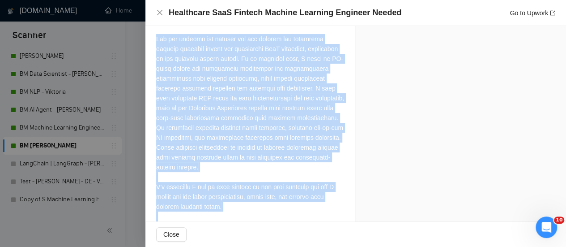
drag, startPoint x: 243, startPoint y: 224, endPoint x: 157, endPoint y: 51, distance: 193.6
click at [157, 51] on div "Healthcare SaaS Fintech Machine Learning Engineer Needed Go to Upwork Proposal …" at bounding box center [355, 123] width 421 height 247
copy div "You are looking for someone who can develop and implement machine learning mode…"
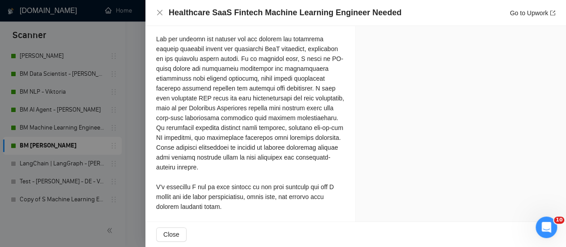
click at [270, 33] on div at bounding box center [250, 112] width 188 height 295
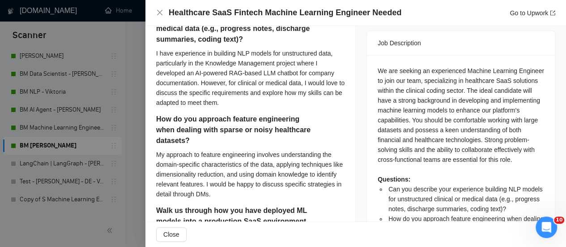
scroll to position [313, 0]
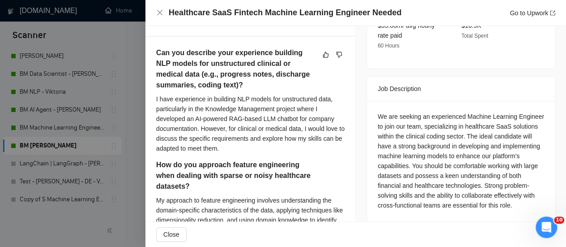
click at [322, 57] on div "Can you describe your experience building NLP models for unstructured clinical …" at bounding box center [250, 70] width 188 height 47
click at [323, 58] on icon "like" at bounding box center [326, 54] width 6 height 7
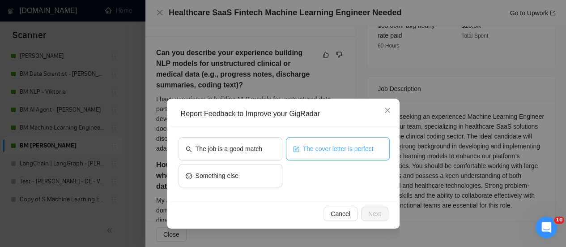
click at [325, 141] on button "The cover letter is perfect" at bounding box center [338, 148] width 104 height 23
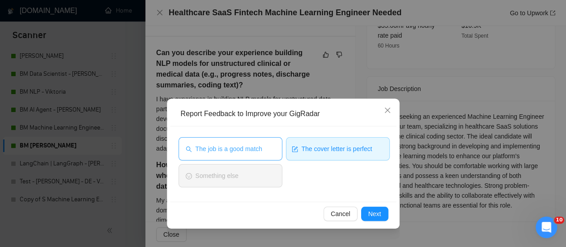
click at [260, 152] on span "The job is a good match" at bounding box center [229, 149] width 67 height 10
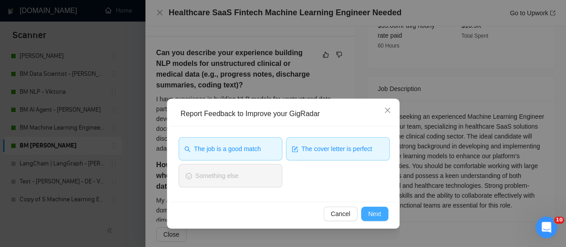
click at [383, 215] on button "Next" at bounding box center [374, 213] width 27 height 14
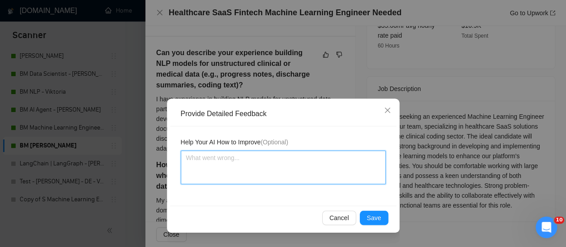
click at [212, 164] on textarea at bounding box center [283, 167] width 205 height 34
paste textarea "Perfect answers to the client's questions and no repetition! Bravo!"
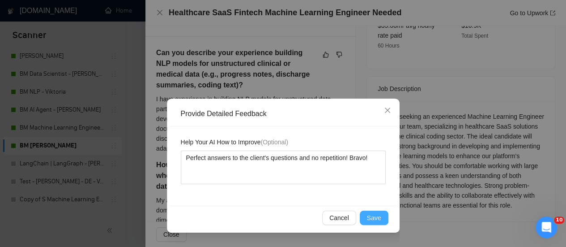
click at [375, 216] on span "Save" at bounding box center [374, 218] width 14 height 10
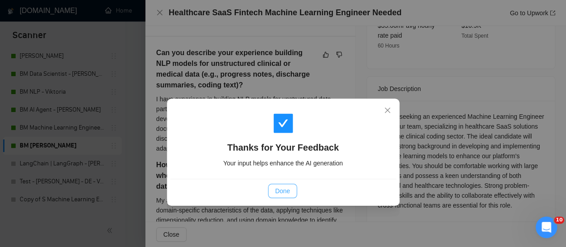
click at [285, 193] on span "Done" at bounding box center [282, 191] width 15 height 10
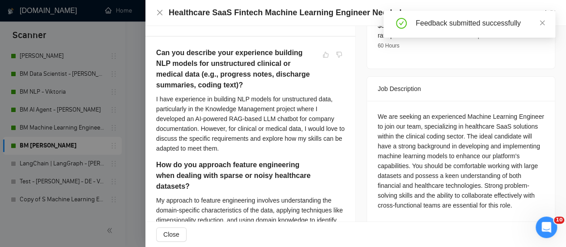
click at [158, 8] on div "Healthcare SaaS Fintech Machine Learning Engineer Needed Go to Upwork" at bounding box center [355, 12] width 399 height 11
click at [157, 9] on icon "close" at bounding box center [159, 12] width 7 height 7
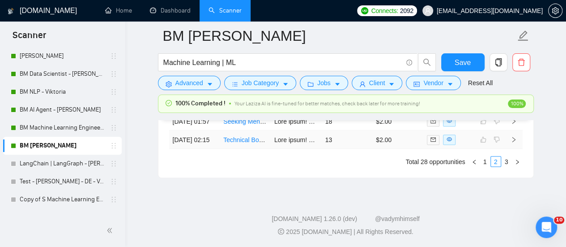
scroll to position [2547, 0]
click at [484, 162] on link "1" at bounding box center [485, 161] width 10 height 10
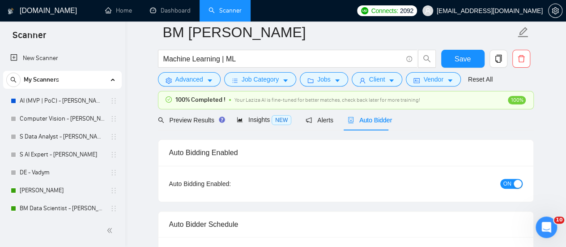
scroll to position [0, 0]
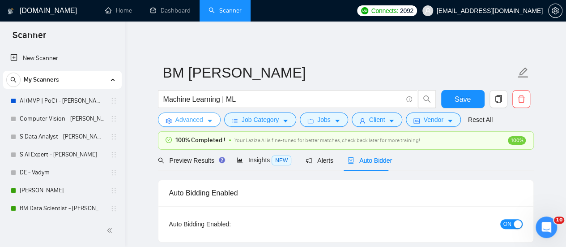
click at [210, 123] on icon "caret-down" at bounding box center [210, 121] width 6 height 6
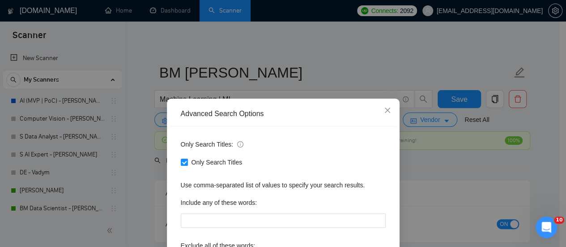
click at [411, 114] on div "Advanced Search Options Only Search Titles: Only Search Titles Use comma-separa…" at bounding box center [283, 123] width 566 height 247
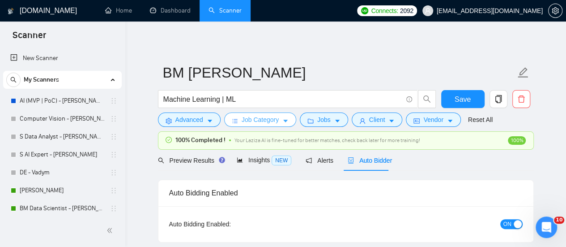
click at [269, 123] on span "Job Category" at bounding box center [260, 120] width 37 height 10
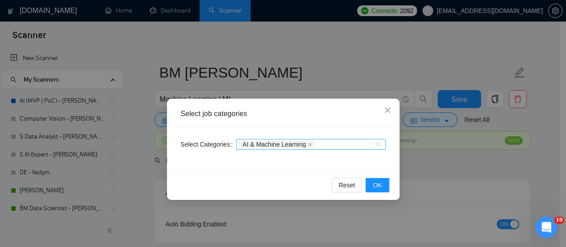
click at [332, 147] on div "AI & Machine Learning" at bounding box center [307, 144] width 136 height 9
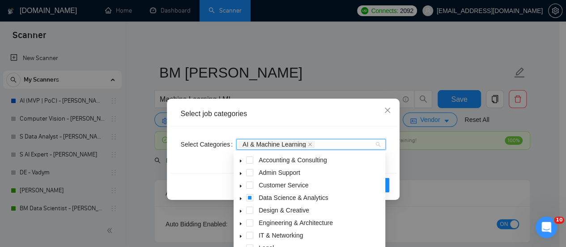
click at [241, 200] on icon "caret-down" at bounding box center [241, 198] width 4 height 4
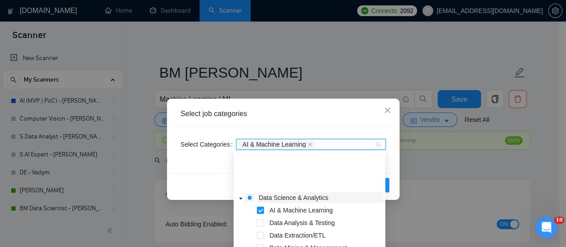
scroll to position [45, 0]
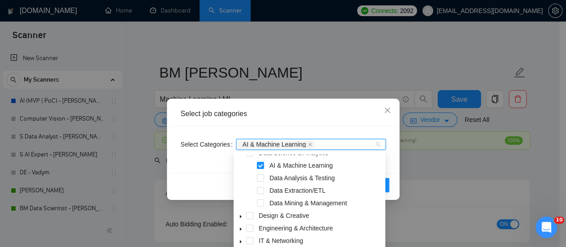
click at [263, 173] on div "Data Analysis & Testing" at bounding box center [309, 178] width 148 height 13
click at [262, 178] on span at bounding box center [260, 177] width 7 height 7
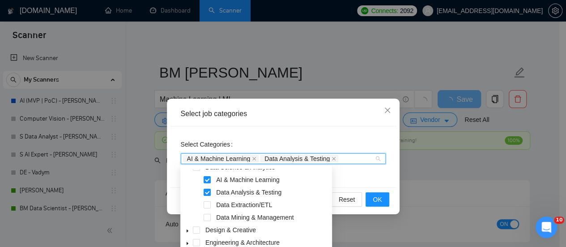
click at [211, 216] on div "Data Mining & Management" at bounding box center [256, 218] width 148 height 13
click at [208, 216] on span at bounding box center [207, 216] width 7 height 7
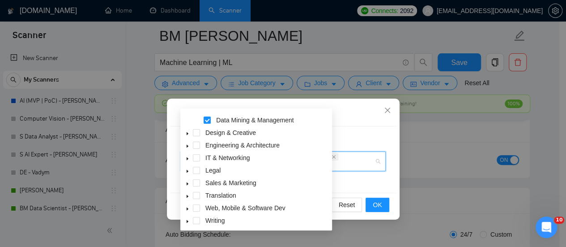
scroll to position [90, 0]
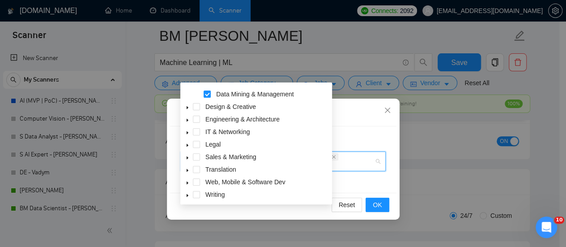
click at [188, 106] on icon "caret-down" at bounding box center [187, 107] width 4 height 4
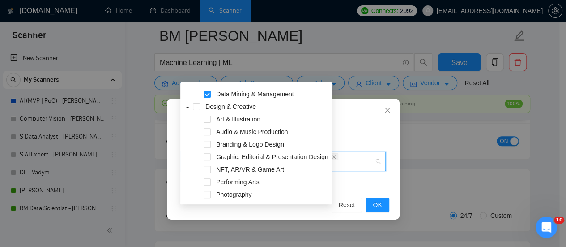
click at [188, 107] on icon "caret-down" at bounding box center [187, 107] width 4 height 4
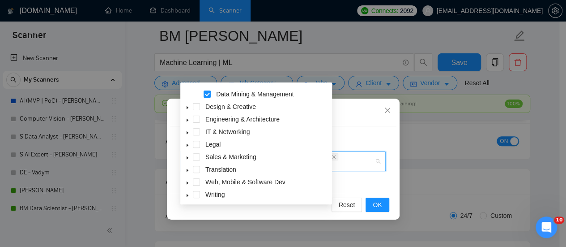
click at [350, 128] on div "Select Categories AI & Machine Learning Data Analysis & Testing Data Mining & M…" at bounding box center [283, 159] width 226 height 66
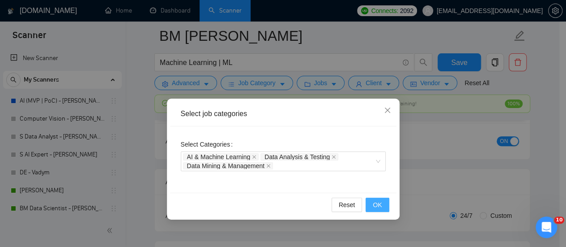
click at [378, 206] on span "OK" at bounding box center [377, 205] width 9 height 10
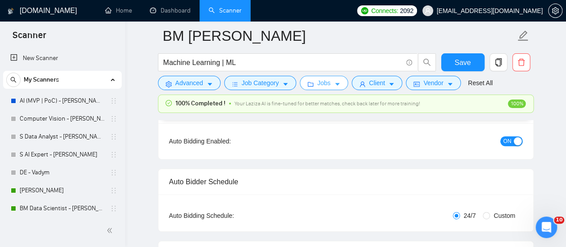
click at [325, 85] on span "Jobs" at bounding box center [323, 83] width 13 height 10
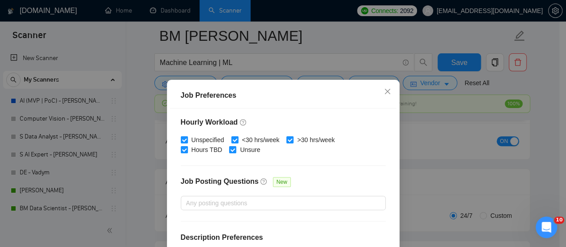
scroll to position [331, 0]
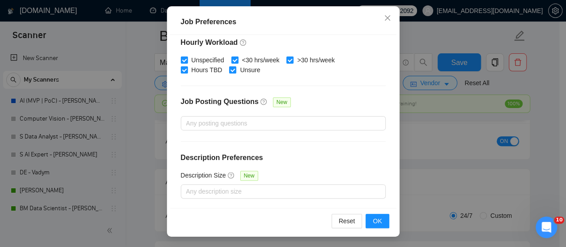
click at [413, 127] on div "Job Preferences Budget Project Type All Fixed Price Hourly Rate Fixed Price Bud…" at bounding box center [283, 123] width 566 height 247
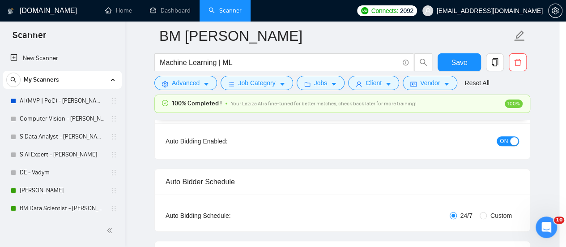
scroll to position [47, 0]
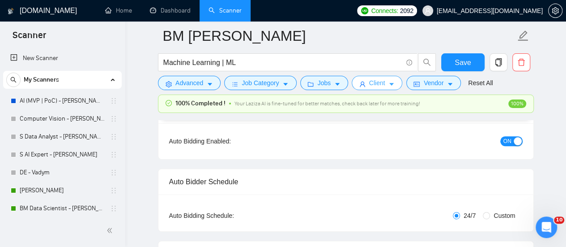
click at [391, 84] on button "Client" at bounding box center [377, 83] width 51 height 14
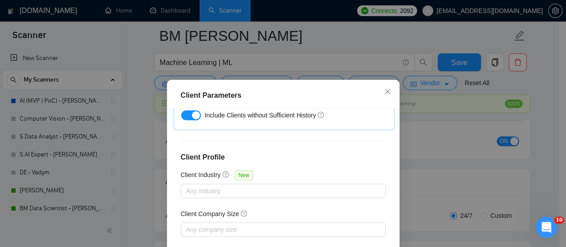
scroll to position [397, 0]
click at [441, 117] on div "Client Parameters Client Location Include Client Countries Select Exclude Clien…" at bounding box center [283, 123] width 566 height 247
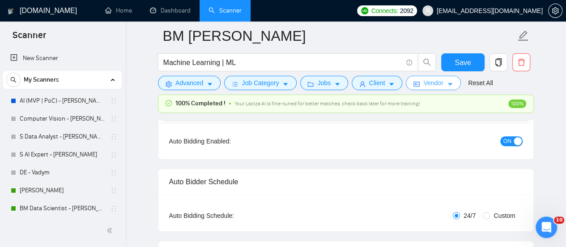
click at [427, 85] on span "Vendor" at bounding box center [433, 83] width 20 height 10
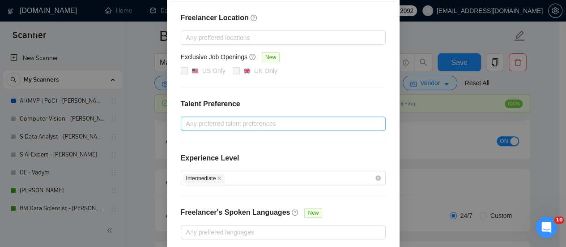
scroll to position [166, 0]
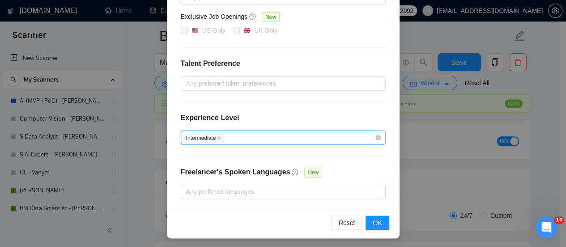
click at [267, 134] on div "Intermediate" at bounding box center [279, 137] width 192 height 11
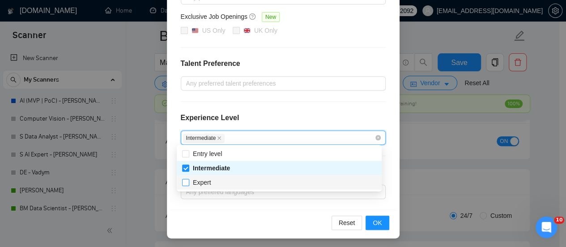
click at [186, 183] on input "Expert" at bounding box center [185, 182] width 6 height 6
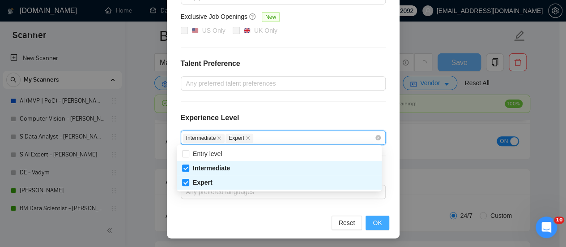
click at [375, 222] on span "OK" at bounding box center [377, 223] width 9 height 10
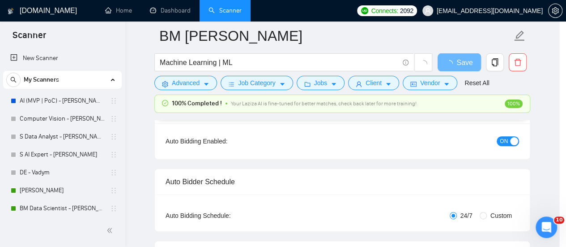
scroll to position [121, 0]
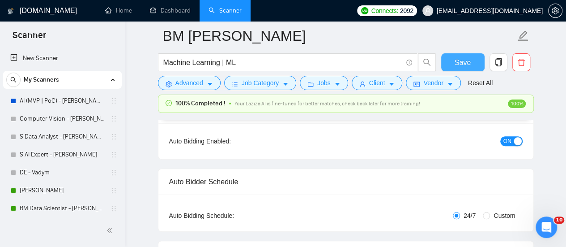
click at [465, 65] on span "Save" at bounding box center [463, 62] width 16 height 11
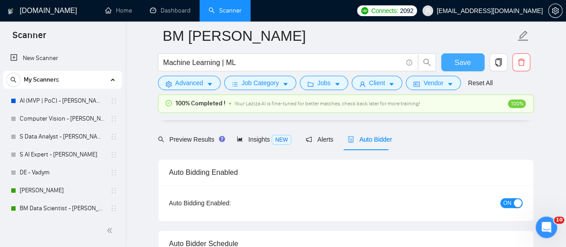
scroll to position [0, 0]
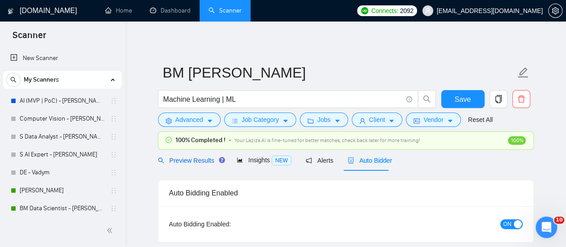
click at [211, 161] on span "Preview Results" at bounding box center [190, 160] width 64 height 7
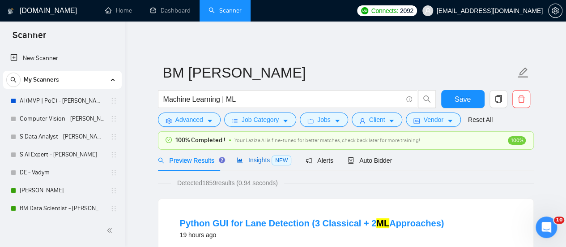
click at [249, 157] on span "Insights NEW" at bounding box center [264, 159] width 55 height 7
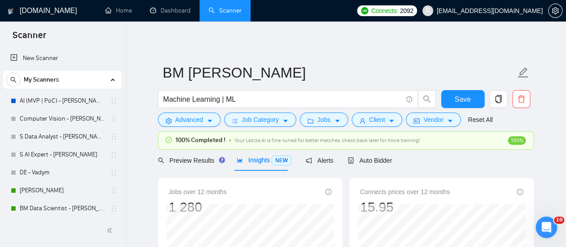
click at [201, 161] on span "Preview Results" at bounding box center [190, 160] width 64 height 7
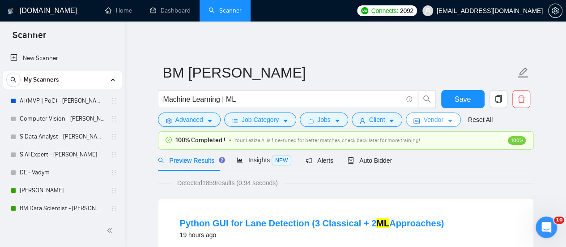
click at [419, 120] on button "Vendor" at bounding box center [433, 119] width 55 height 14
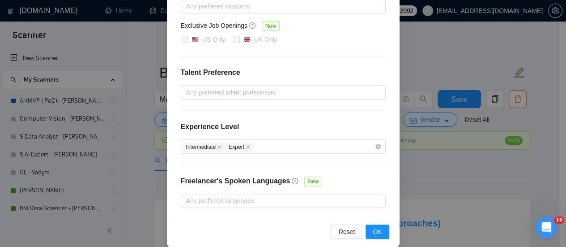
scroll to position [166, 0]
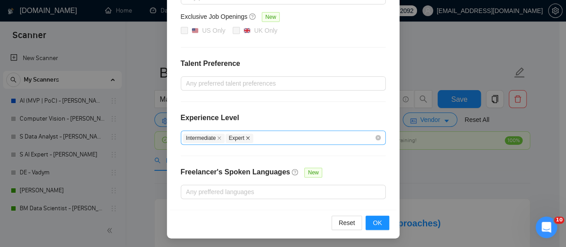
click at [246, 137] on icon "close" at bounding box center [248, 138] width 4 height 4
click at [379, 227] on button "OK" at bounding box center [377, 222] width 23 height 14
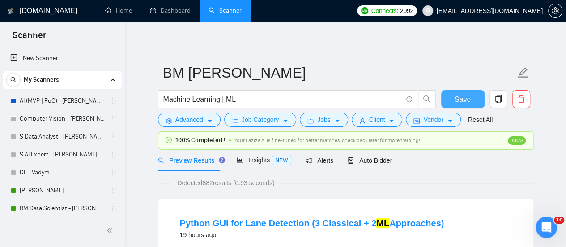
click at [462, 102] on span "Save" at bounding box center [463, 99] width 16 height 11
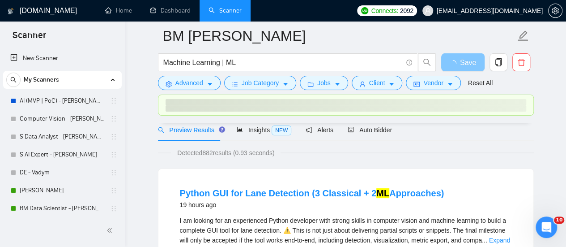
scroll to position [45, 0]
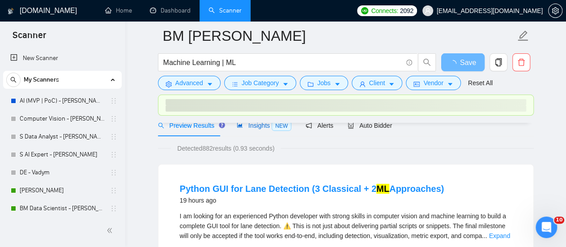
click at [244, 128] on span "Insights NEW" at bounding box center [264, 125] width 55 height 7
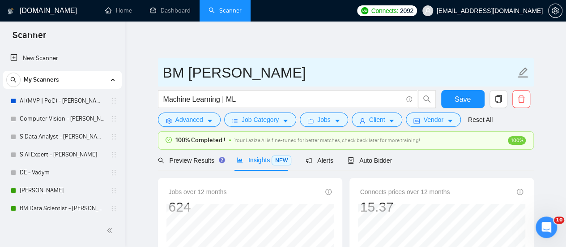
click at [394, 58] on span "BM [PERSON_NAME]" at bounding box center [346, 72] width 376 height 28
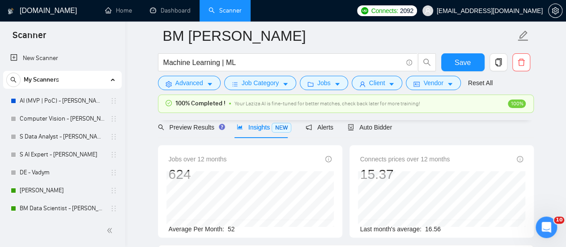
scroll to position [45, 0]
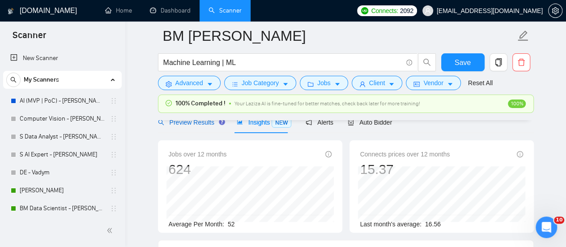
click at [202, 123] on span "Preview Results" at bounding box center [190, 122] width 64 height 7
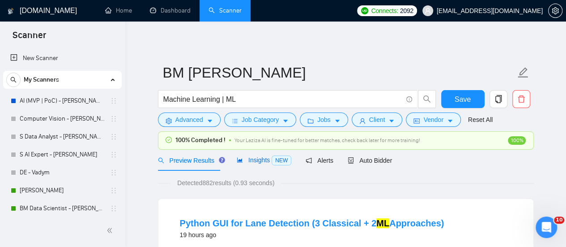
click at [267, 163] on div "Insights NEW" at bounding box center [264, 160] width 55 height 10
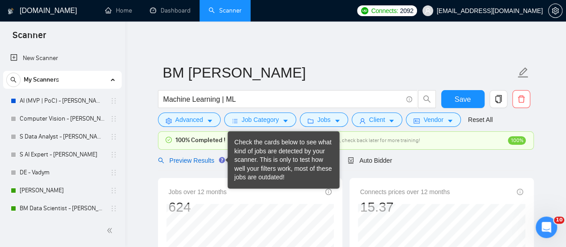
click at [206, 158] on span "Preview Results" at bounding box center [190, 160] width 64 height 7
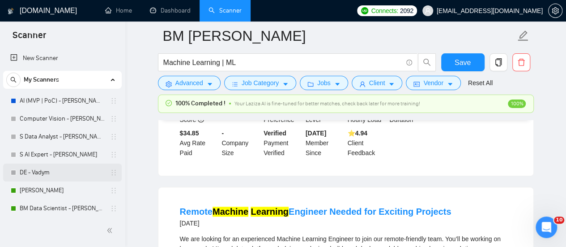
scroll to position [134, 0]
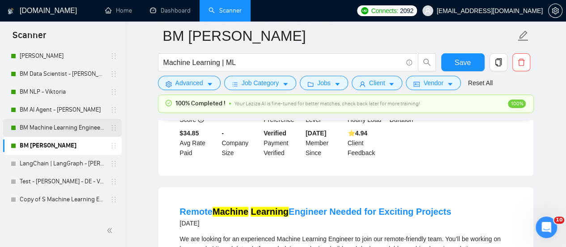
click at [55, 121] on link "BM Machine Learning Engineer - [PERSON_NAME]" at bounding box center [62, 128] width 85 height 18
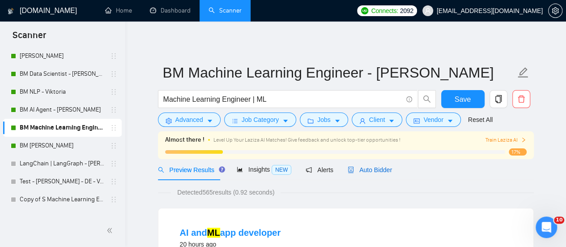
click at [359, 174] on div "Auto Bidder" at bounding box center [370, 170] width 44 height 10
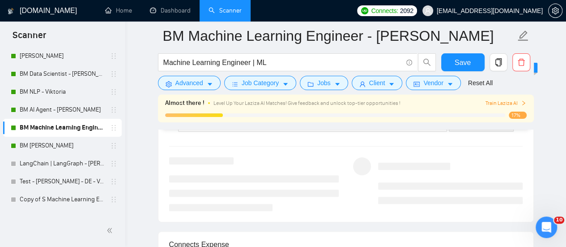
scroll to position [1701, 0]
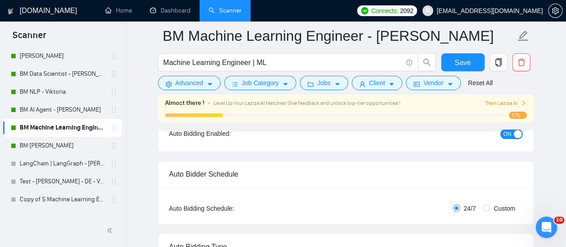
scroll to position [0, 0]
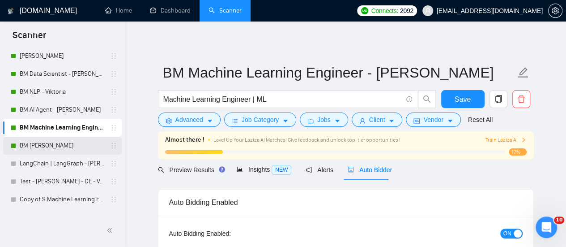
click at [41, 148] on link "BM [PERSON_NAME]" at bounding box center [62, 146] width 85 height 18
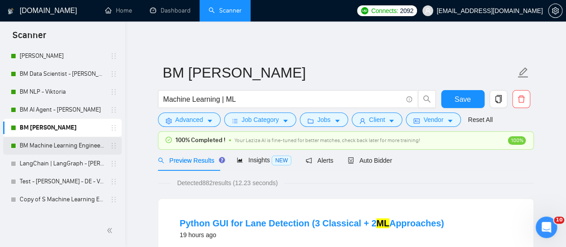
click at [64, 146] on link "BM Machine Learning Engineer - [PERSON_NAME]" at bounding box center [62, 146] width 85 height 18
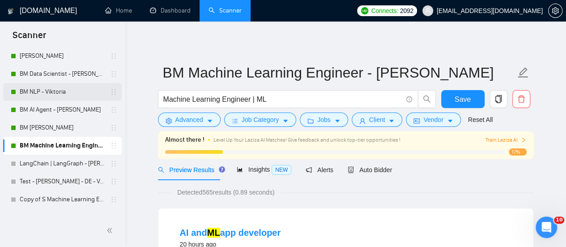
scroll to position [90, 0]
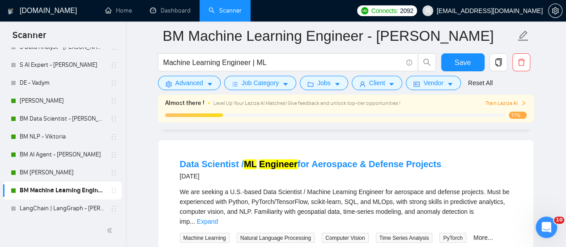
scroll to position [671, 0]
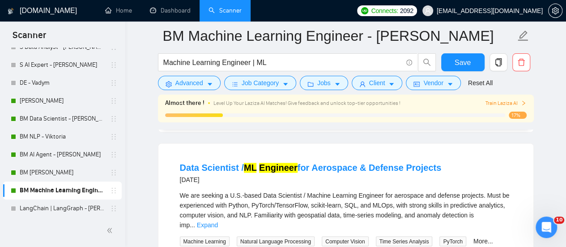
click at [160, 152] on div "Data Scientist / ML Engineer for Aerospace & Defense Projects [DATE] We are see…" at bounding box center [345, 238] width 375 height 190
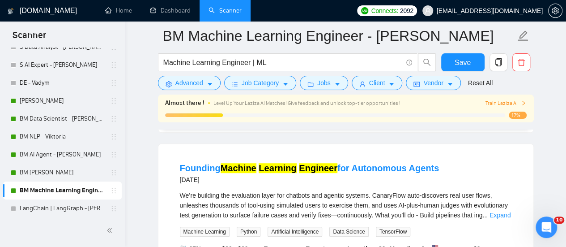
scroll to position [90, 0]
